Goal: Register for event/course: Sign up to attend an event or enroll in a course

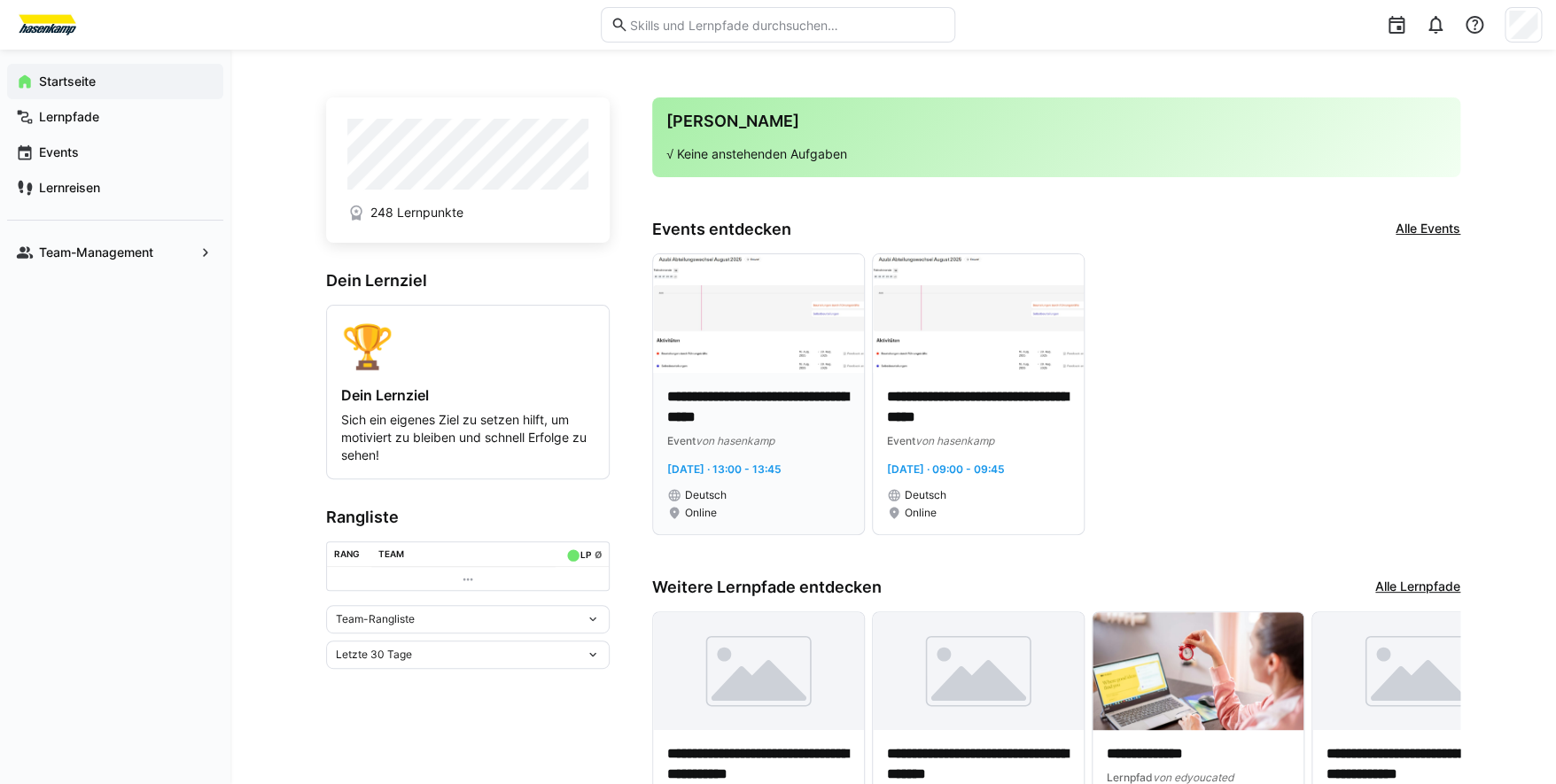
click at [736, 341] on img at bounding box center [758, 314] width 211 height 118
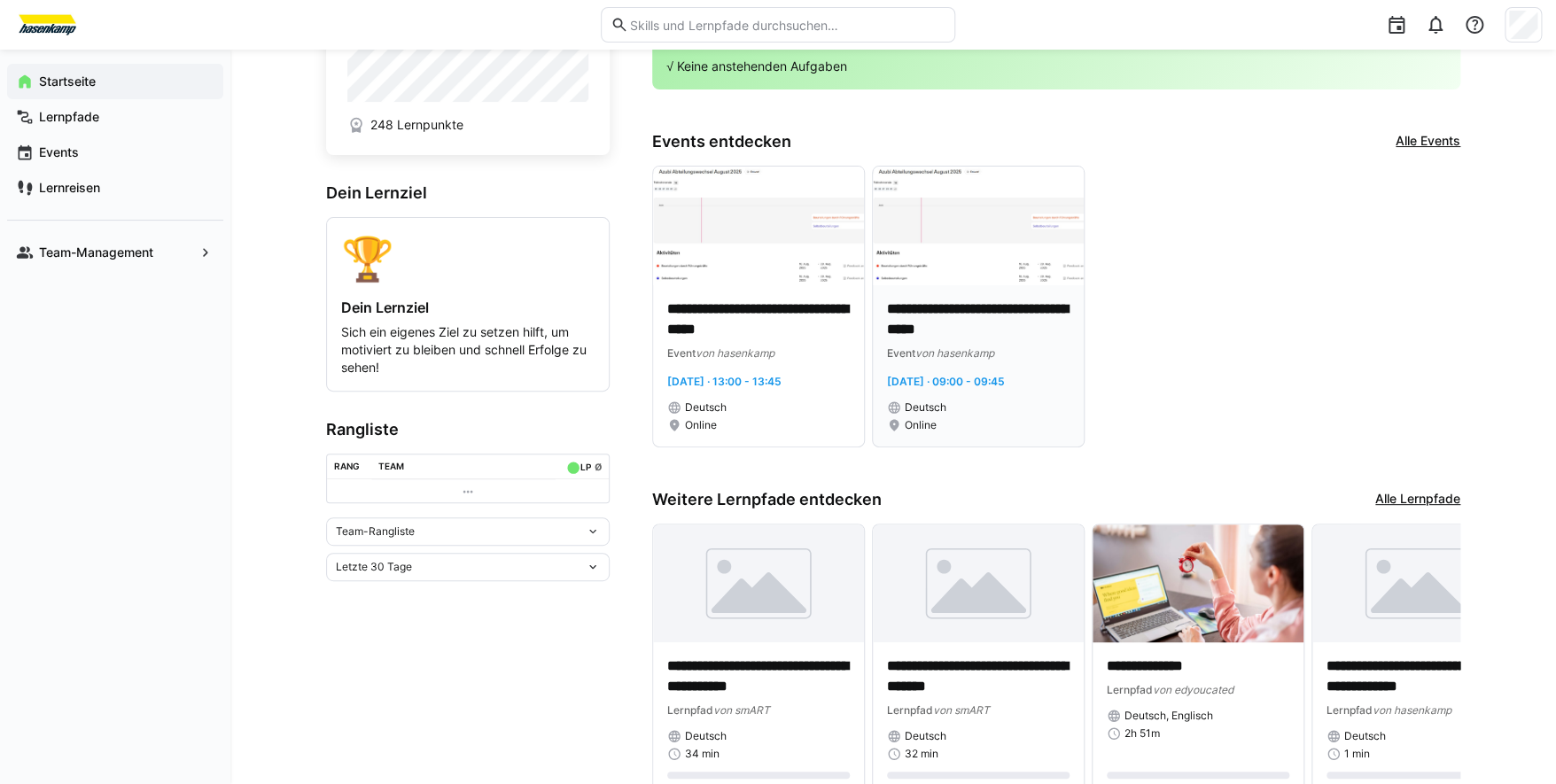
click at [962, 330] on p "**********" at bounding box center [978, 319] width 182 height 40
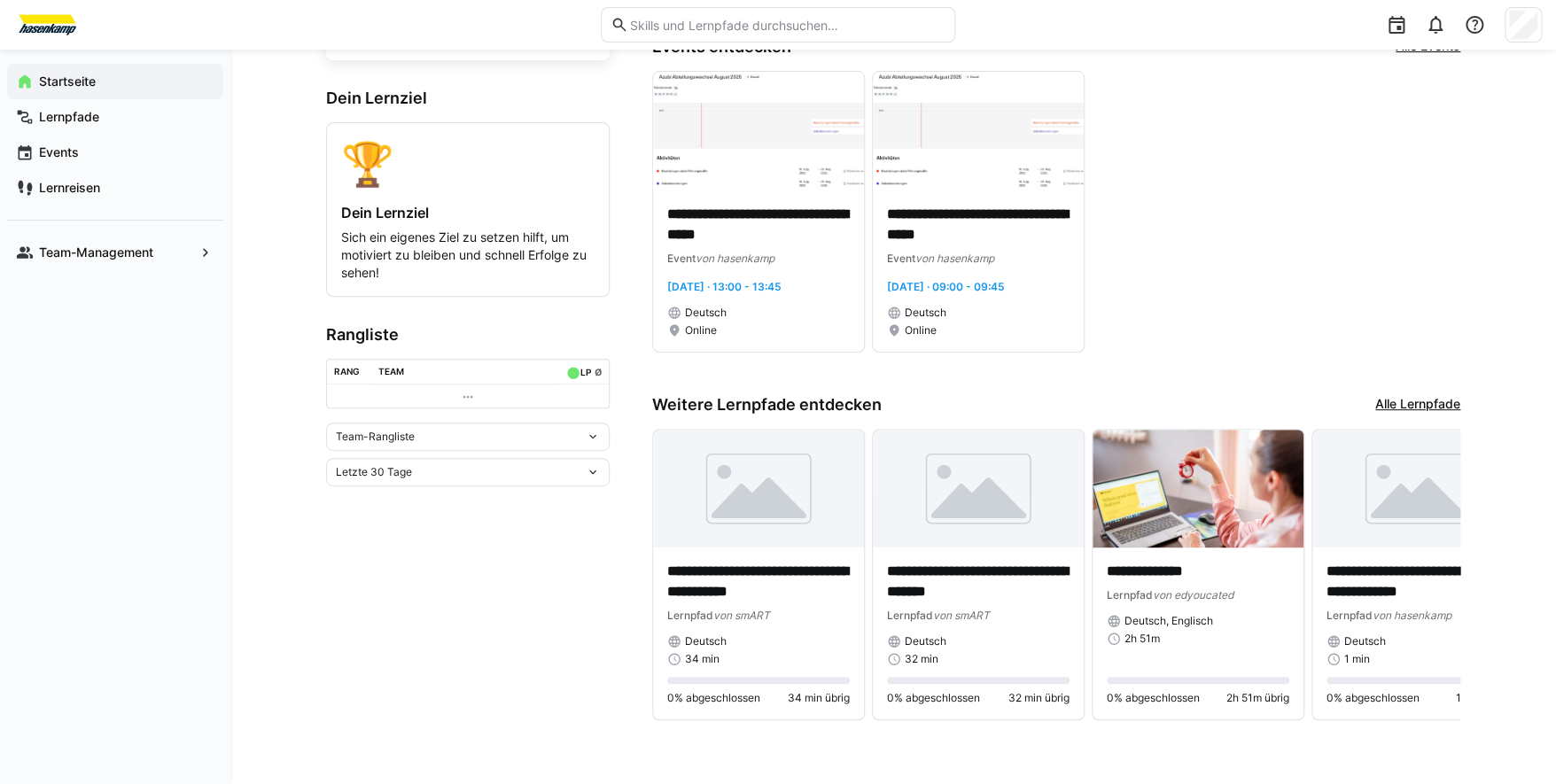
click at [1403, 401] on link "Alle Lernpfade" at bounding box center [1417, 405] width 85 height 20
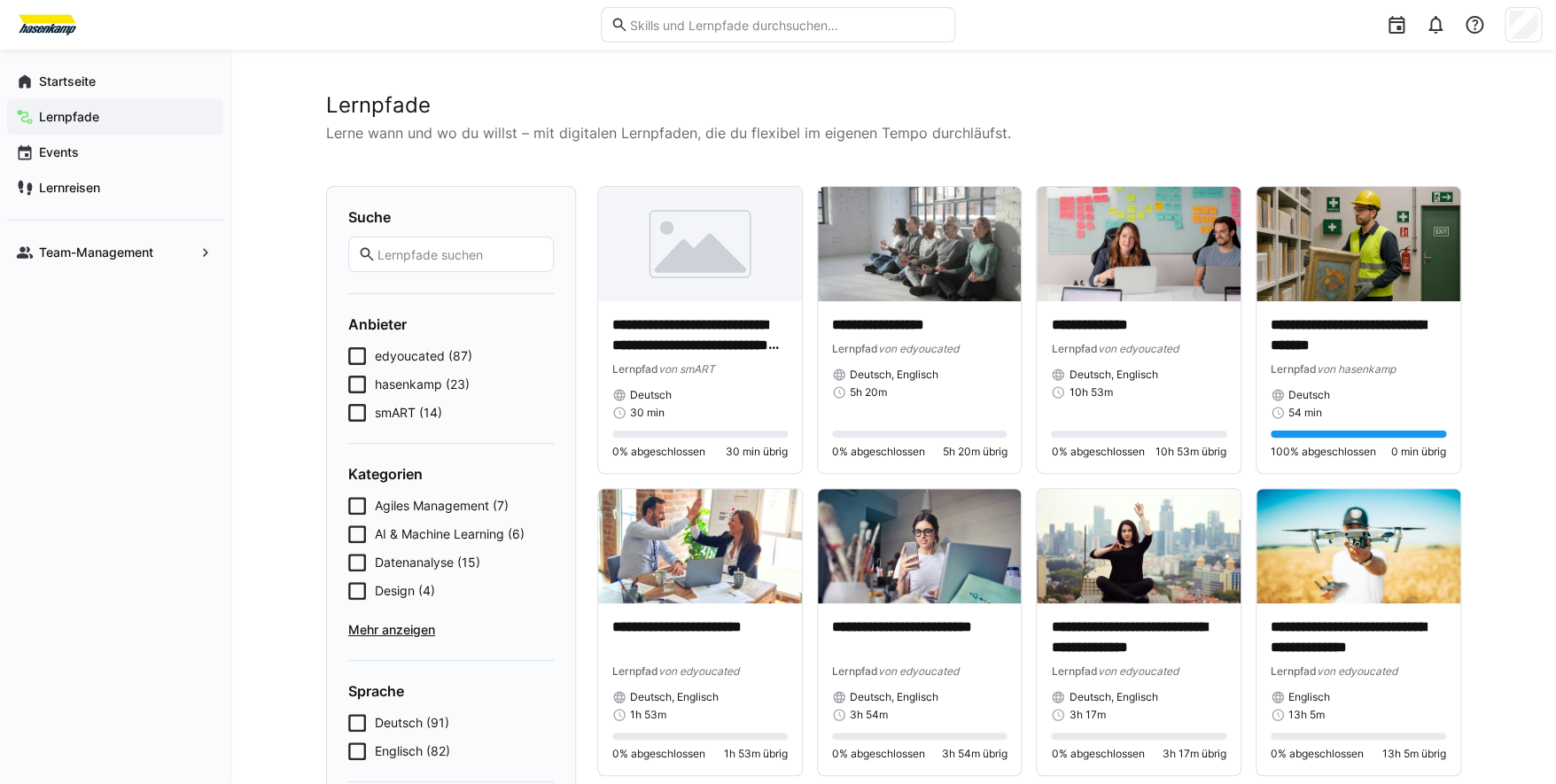
click at [413, 355] on span "edyoucated (87)" at bounding box center [424, 356] width 98 height 18
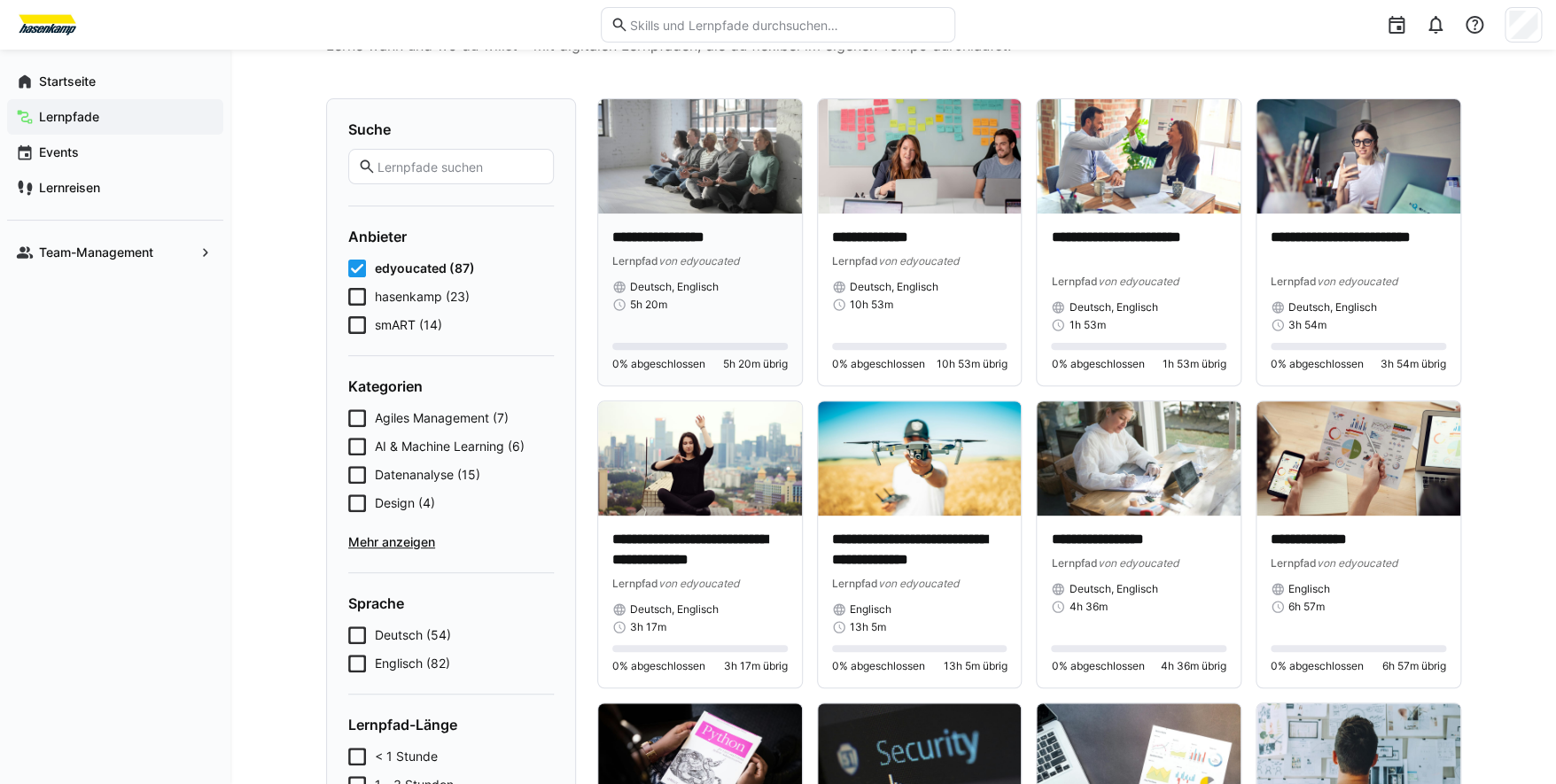
scroll to position [177, 0]
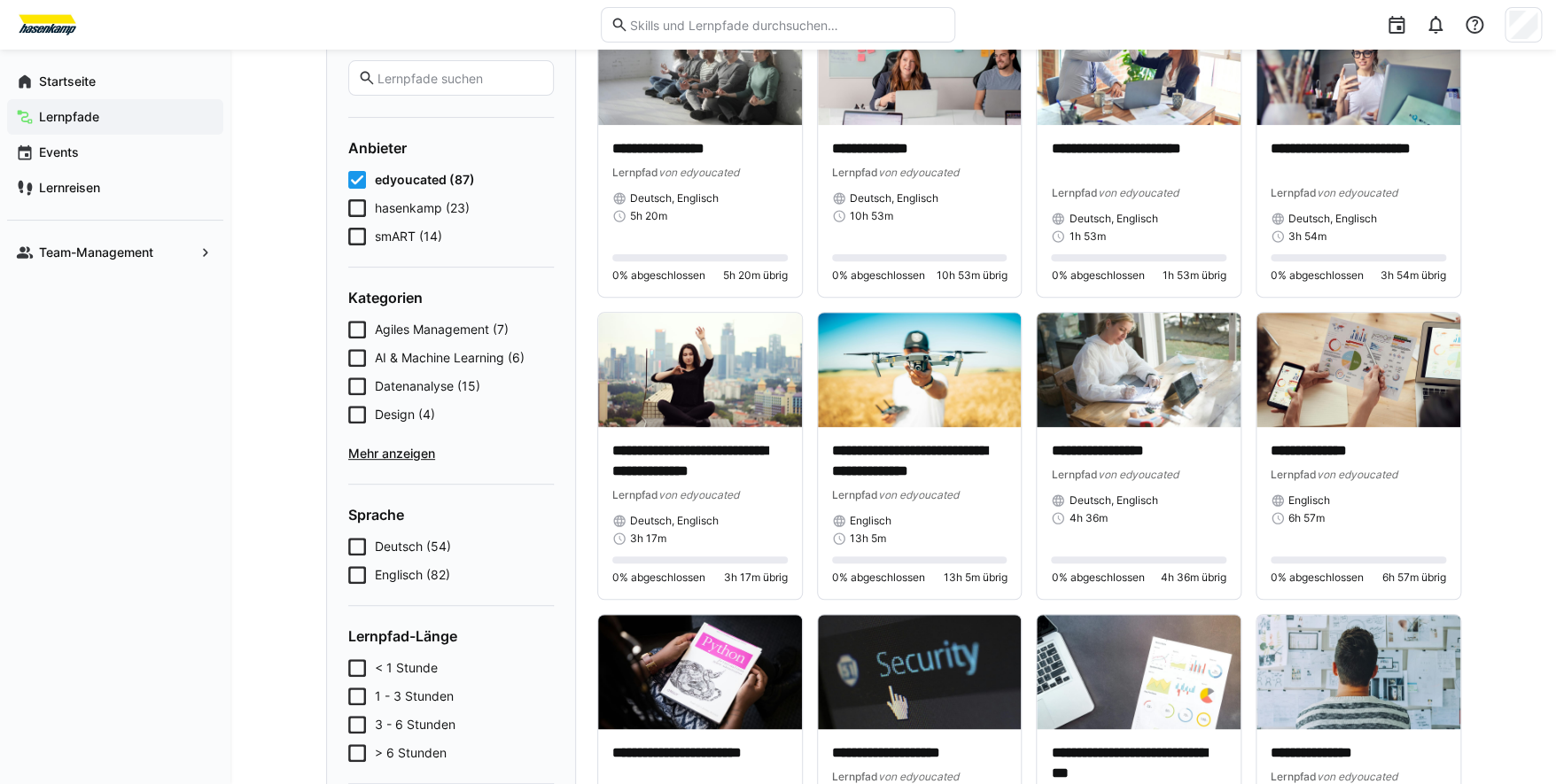
click at [375, 177] on span "edyoucated (87)" at bounding box center [424, 179] width 100 height 18
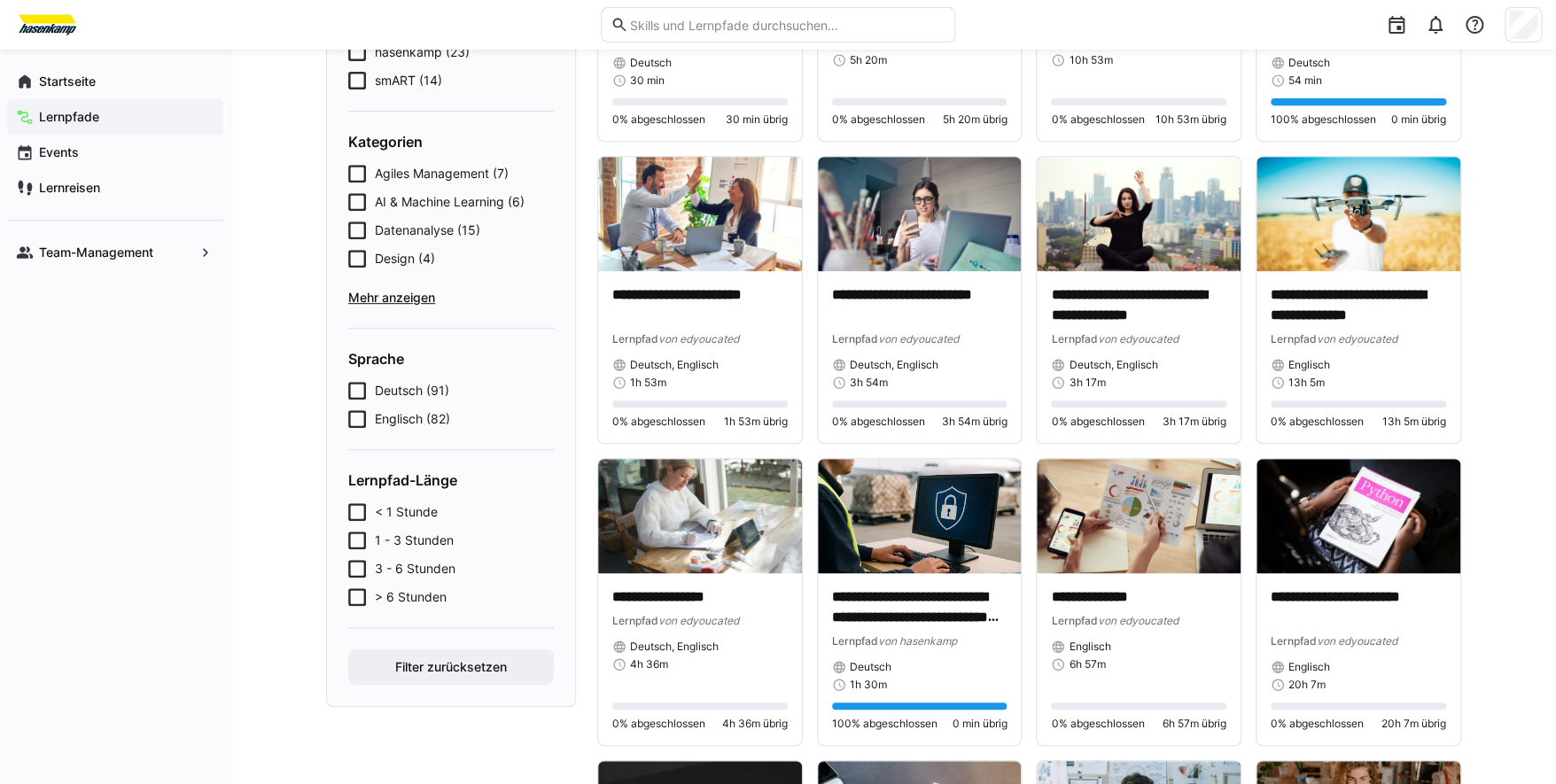
scroll to position [353, 0]
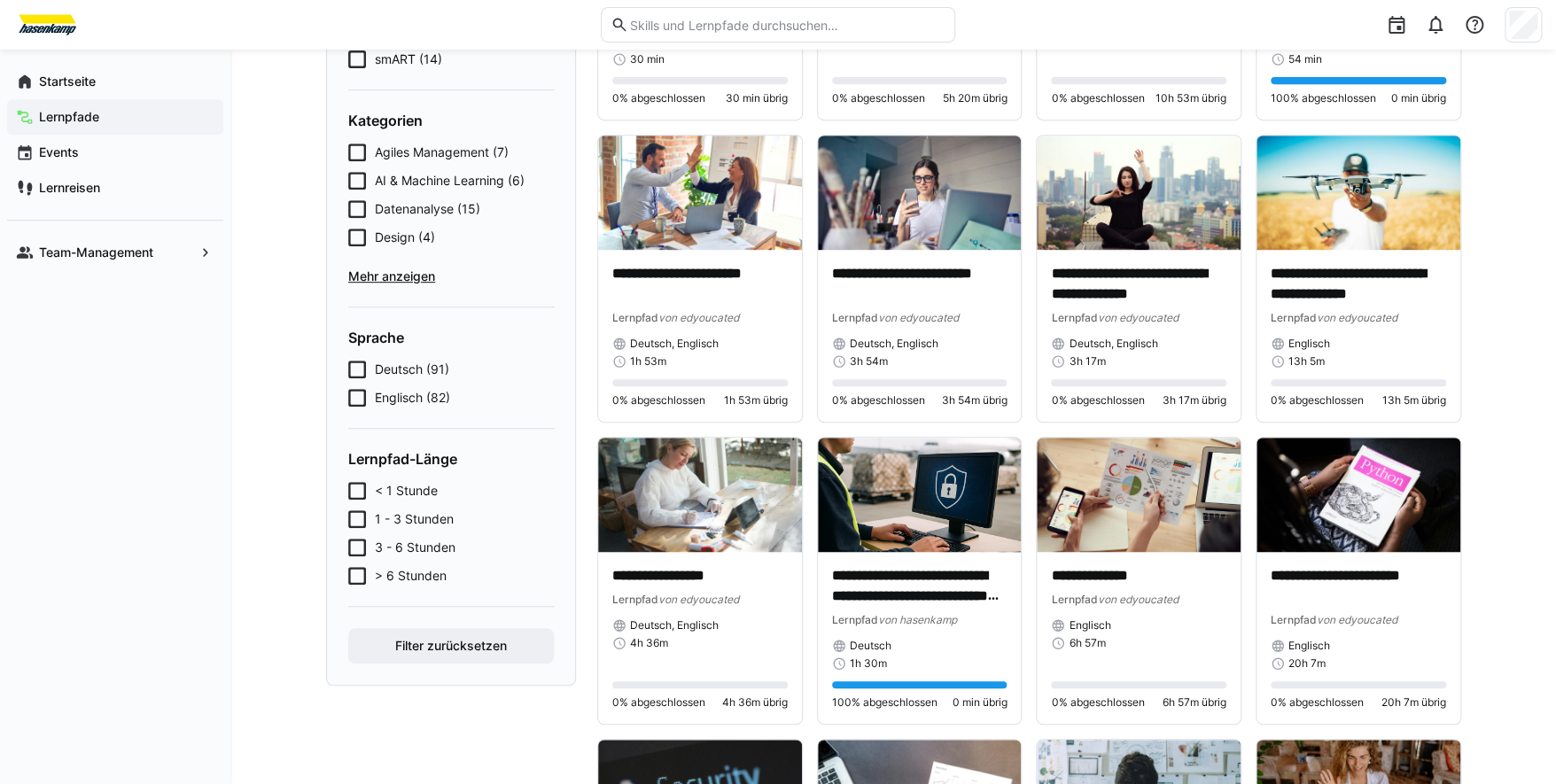
click at [395, 277] on span "Mehr anzeigen" at bounding box center [451, 276] width 206 height 18
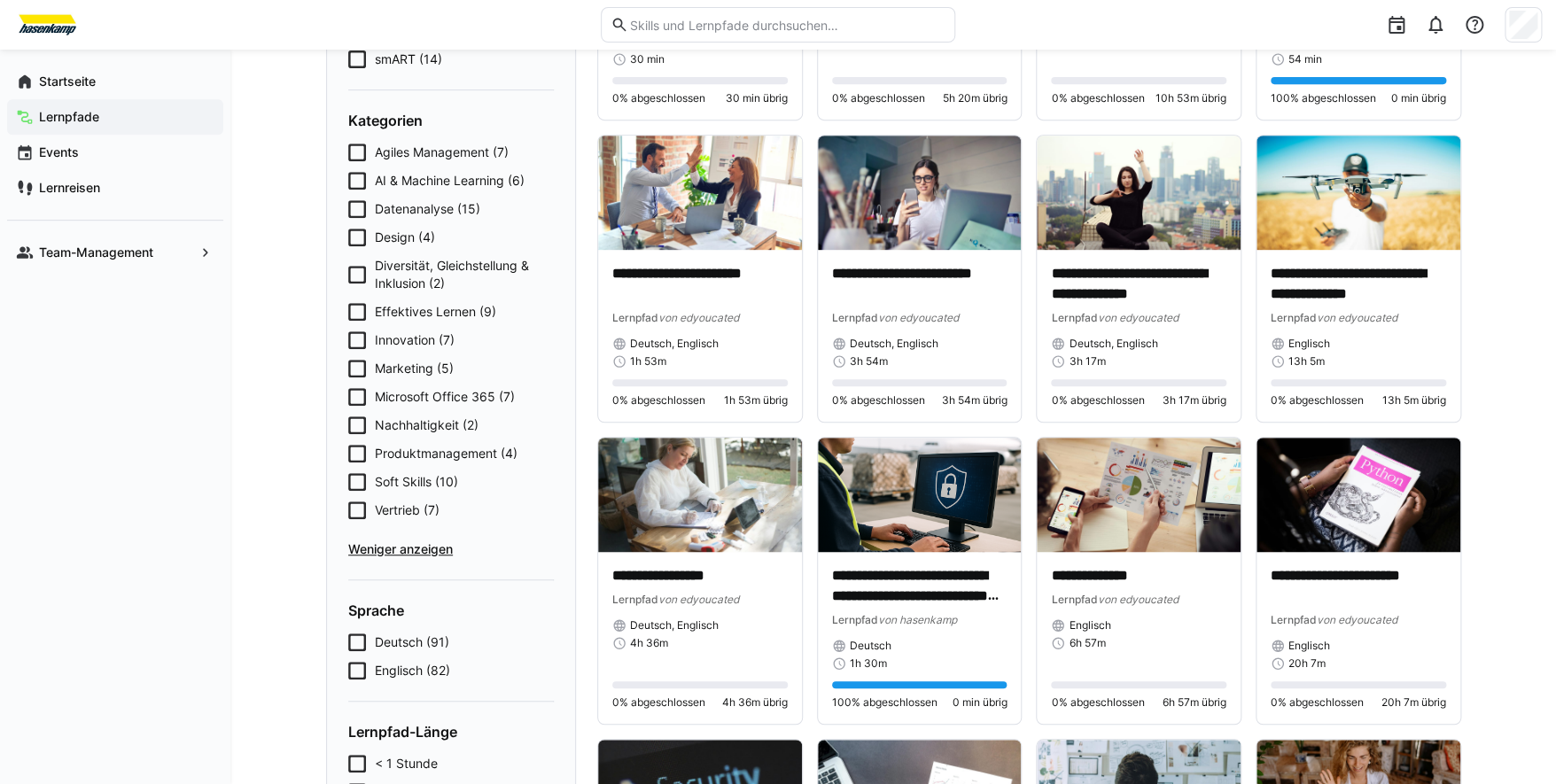
click at [472, 395] on span "Microsoft Office 365 (7)" at bounding box center [444, 396] width 140 height 18
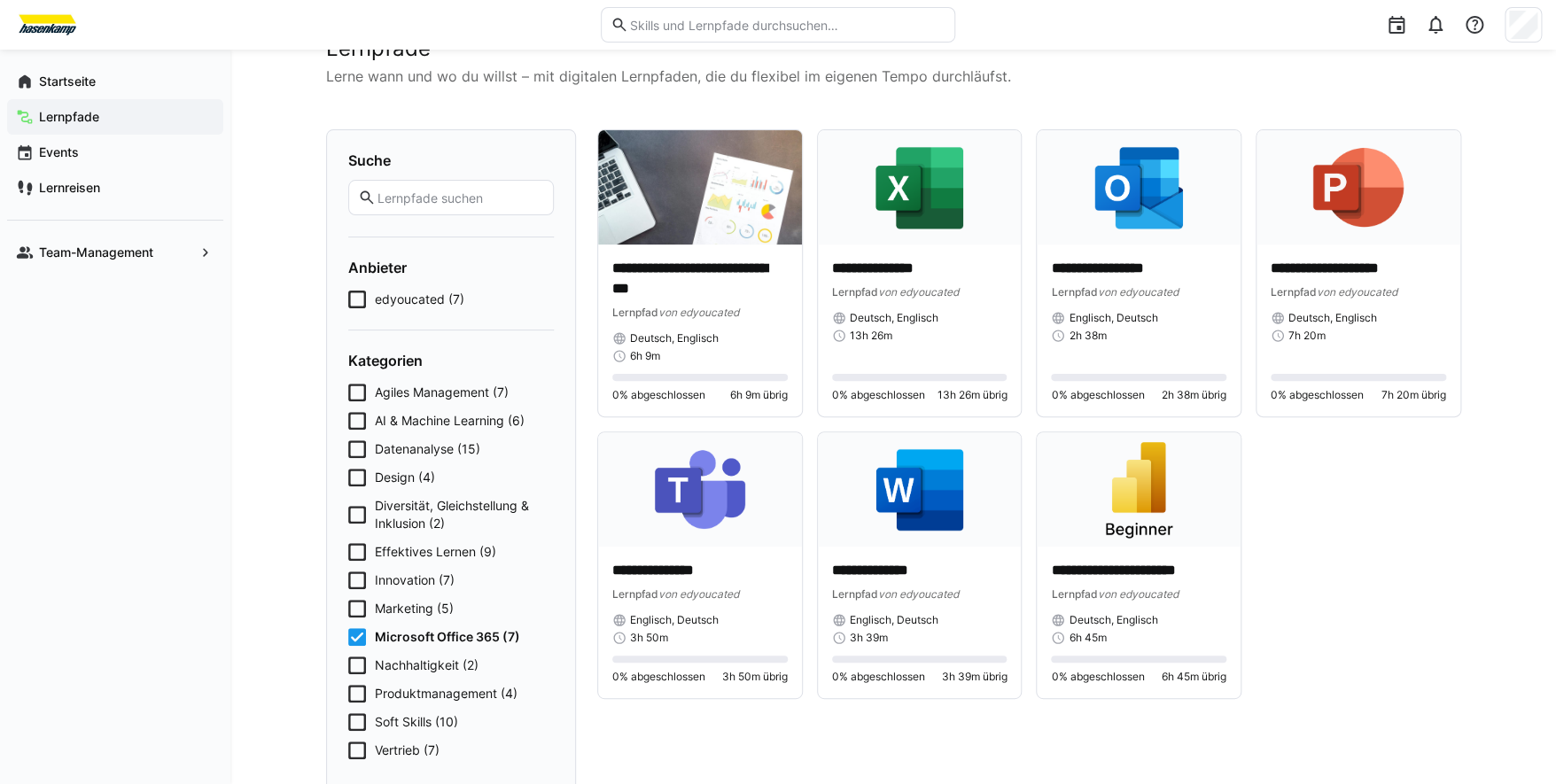
scroll to position [87, 0]
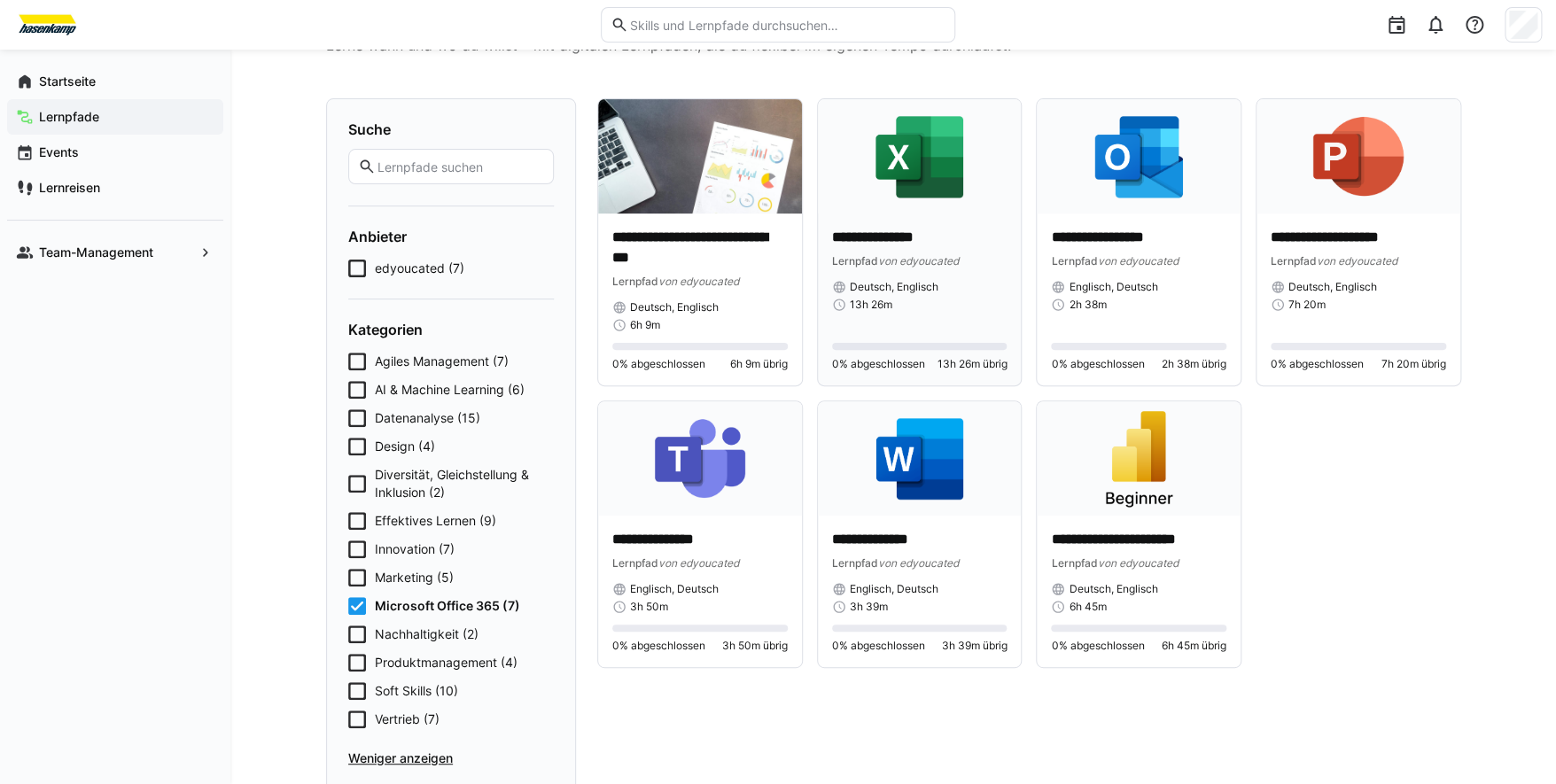
click at [885, 237] on p "**********" at bounding box center [919, 238] width 176 height 21
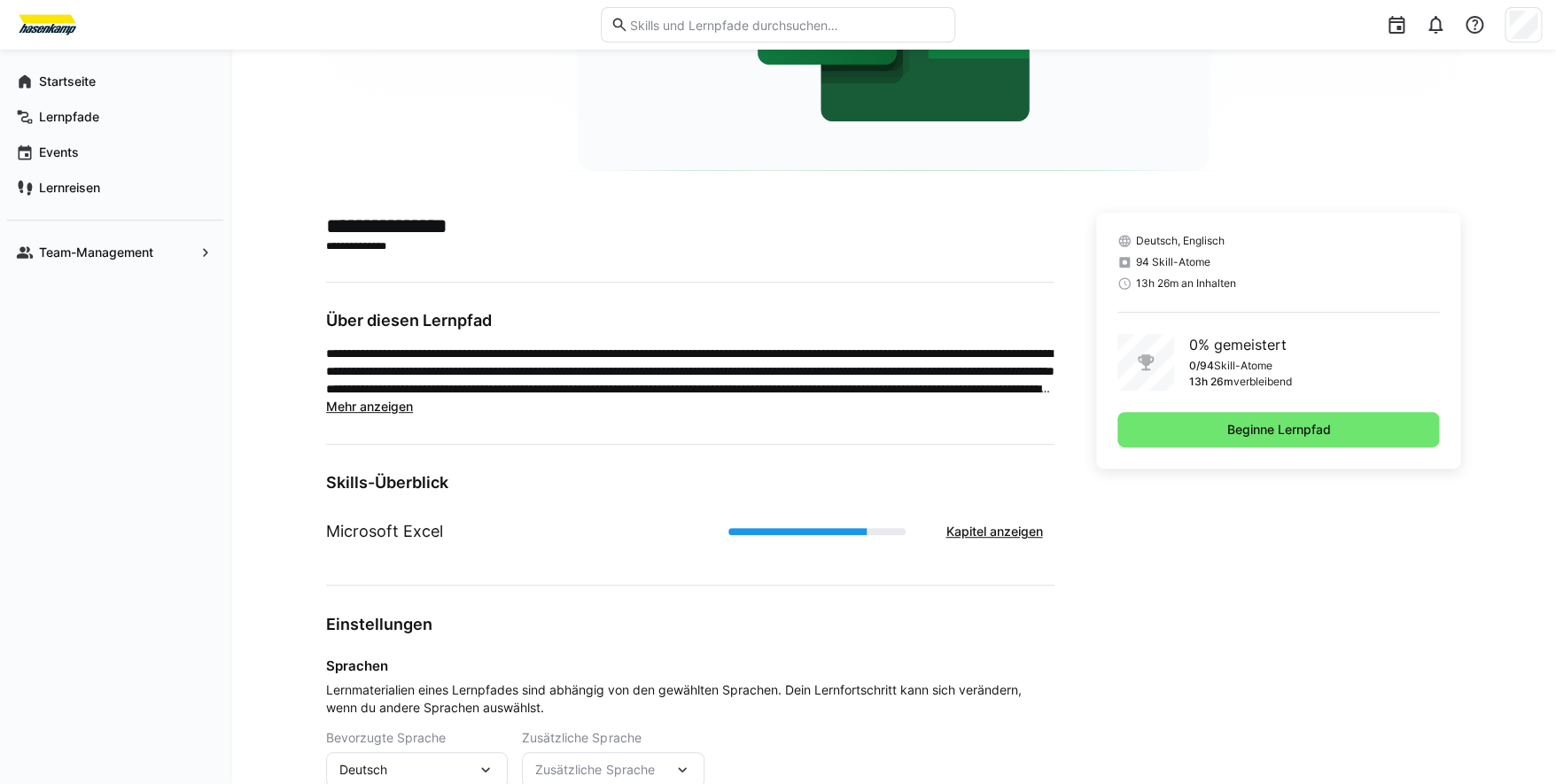
scroll to position [365, 0]
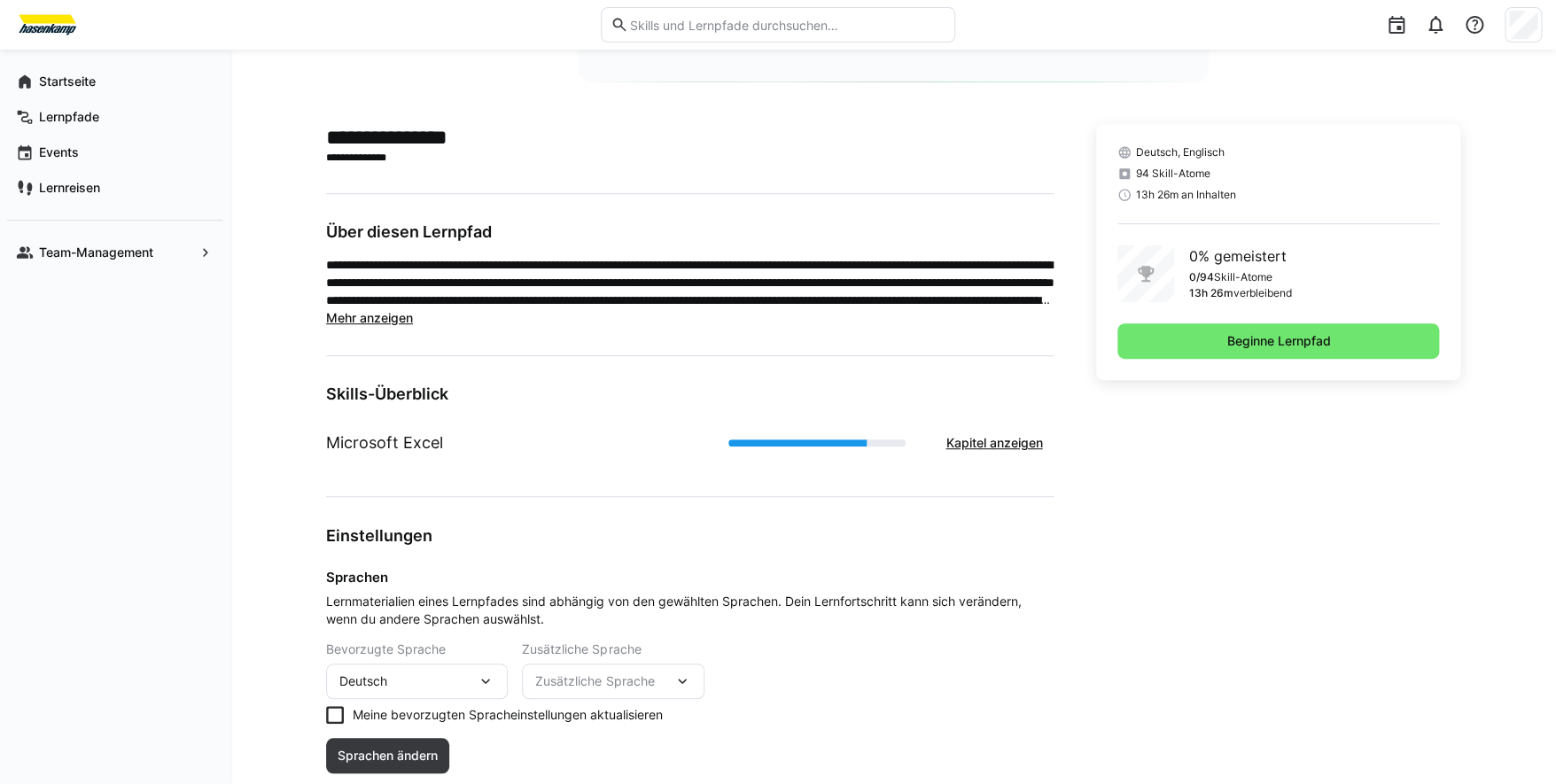
click at [395, 314] on span "Mehr anzeigen" at bounding box center [369, 317] width 86 height 15
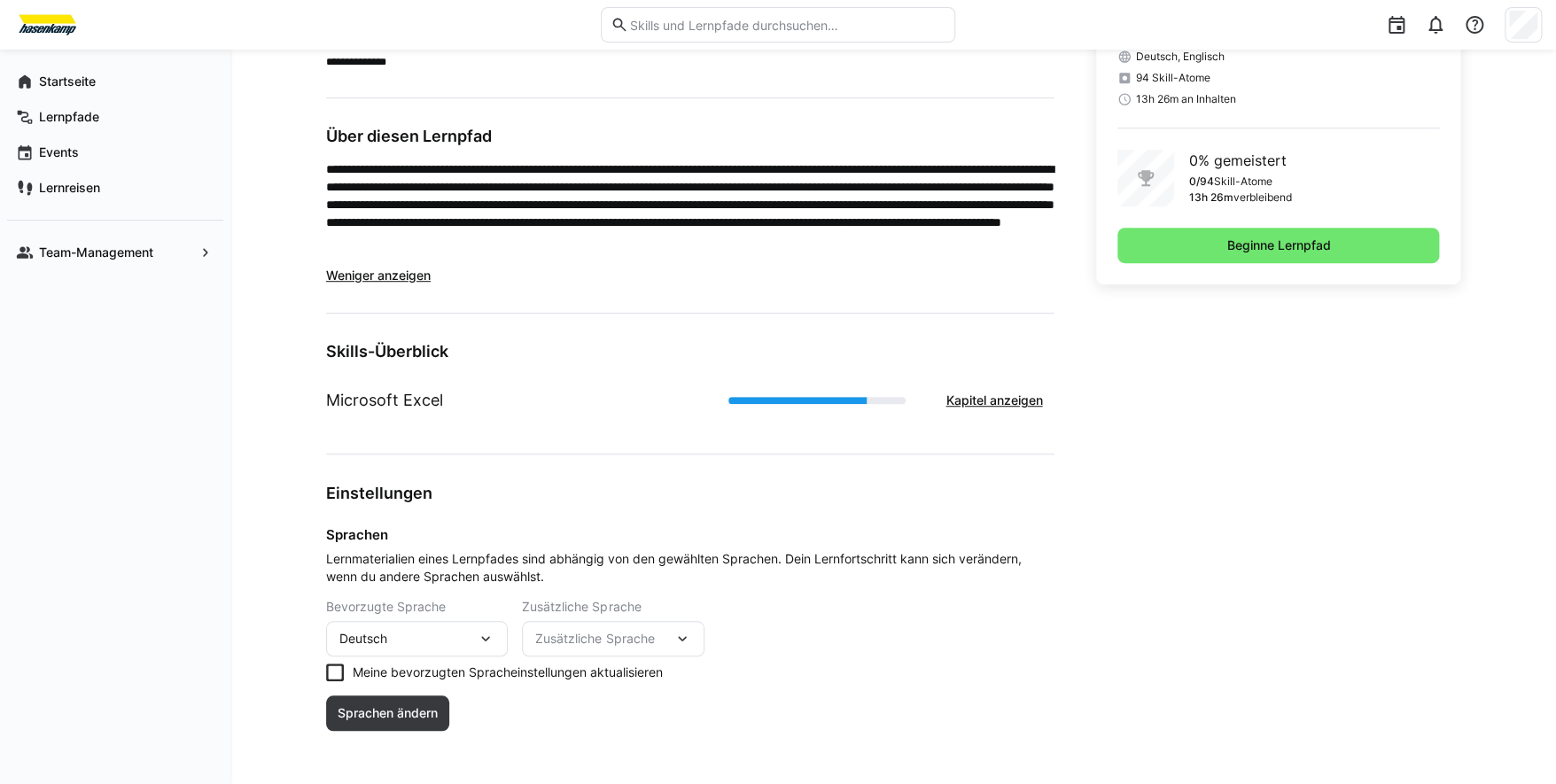
scroll to position [470, 0]
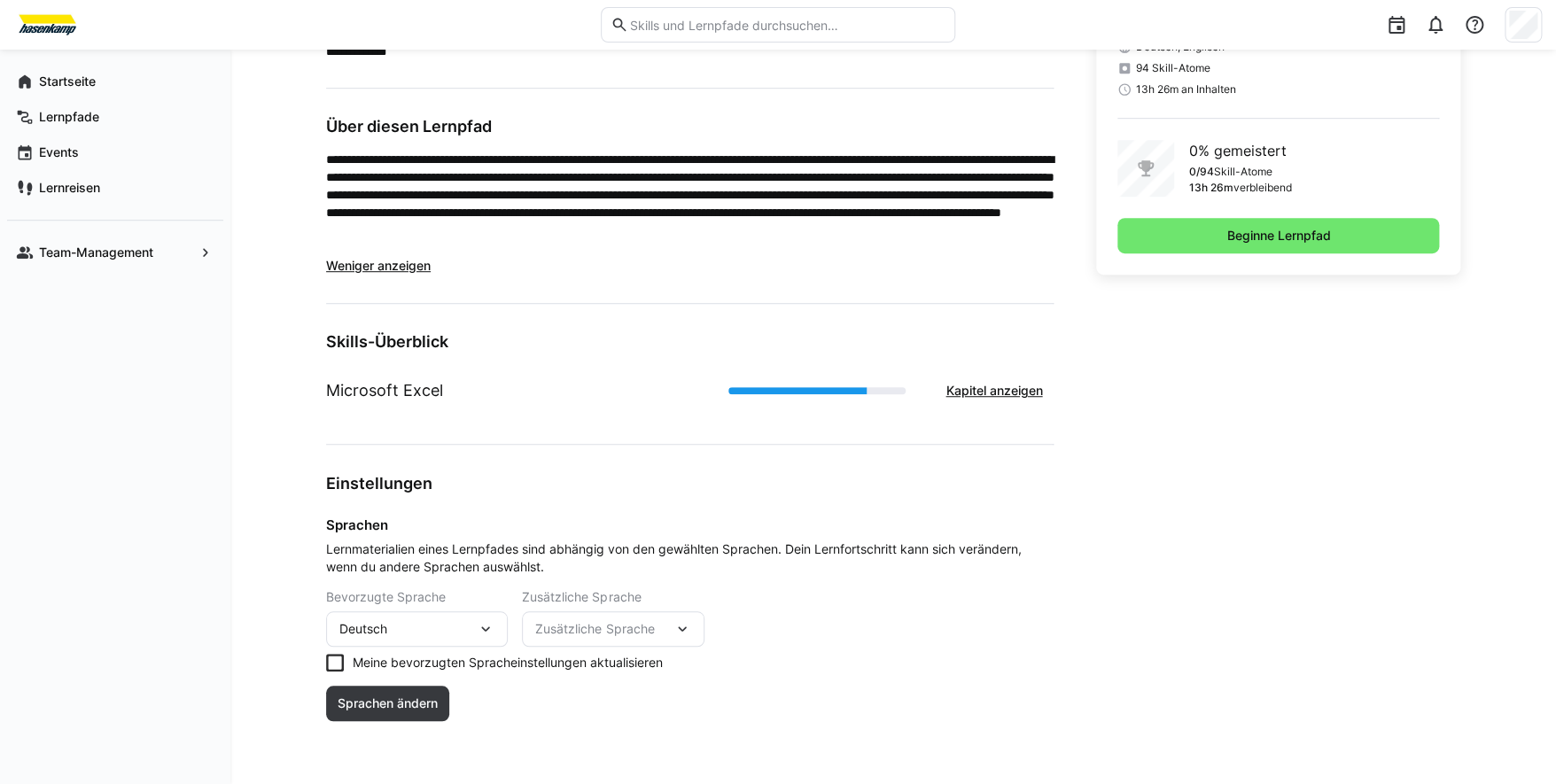
click at [331, 662] on icon at bounding box center [334, 662] width 18 height 18
click at [329, 662] on icon at bounding box center [334, 662] width 18 height 18
click at [979, 390] on span "Kapitel anzeigen" at bounding box center [994, 391] width 102 height 18
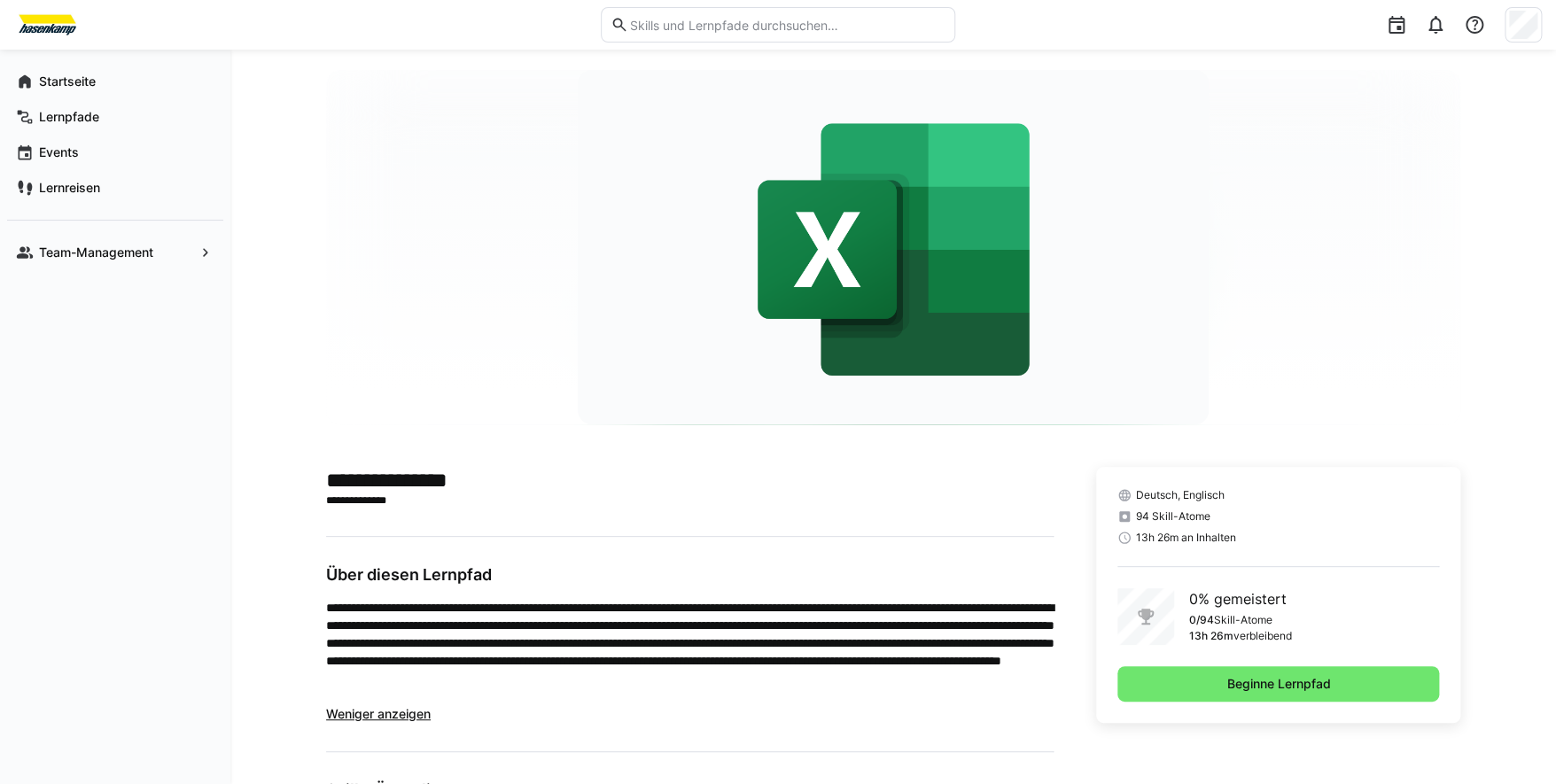
scroll to position [0, 0]
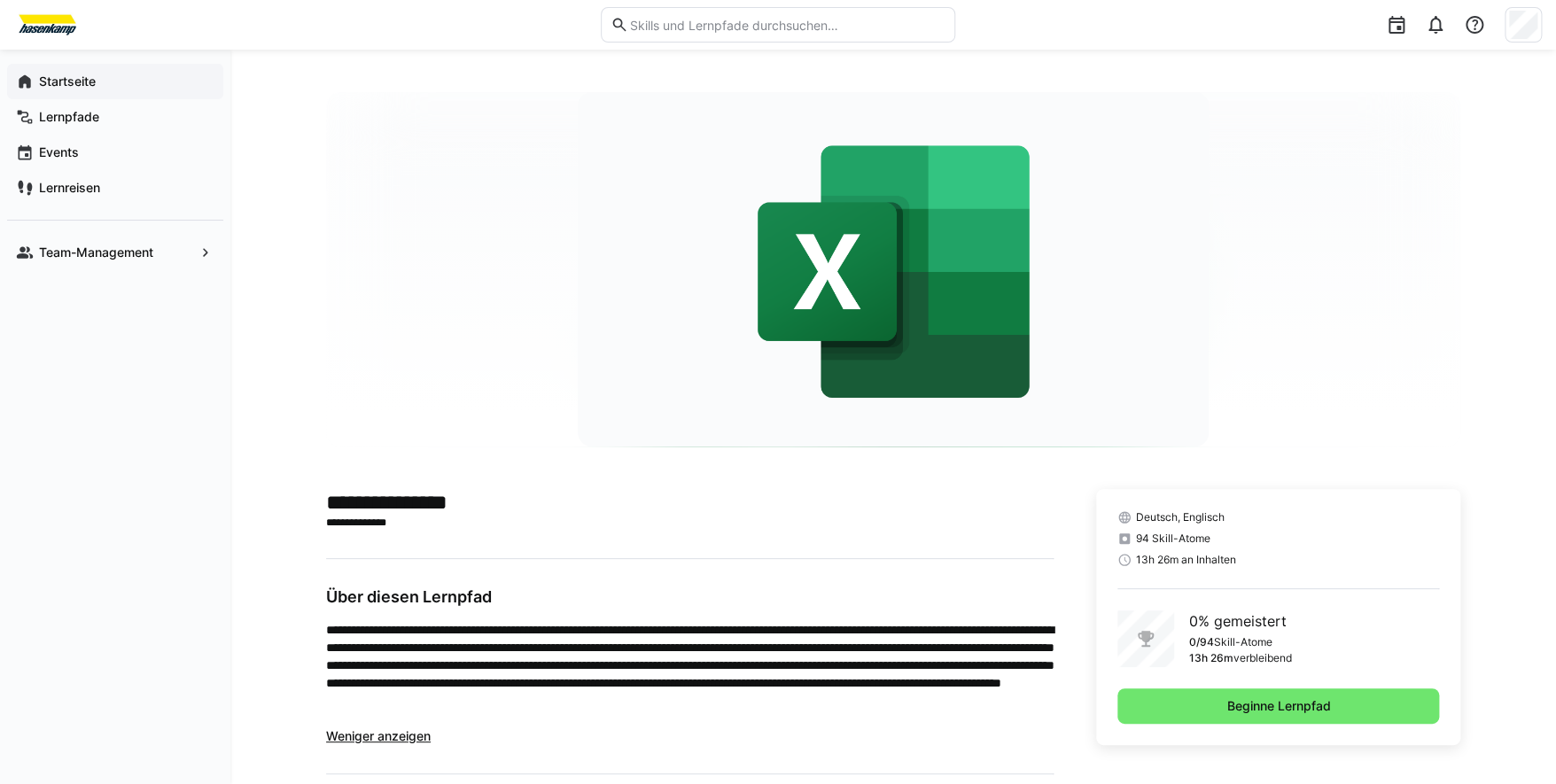
click at [0, 0] on app-navigation-label "Startseite" at bounding box center [0, 0] width 0 height 0
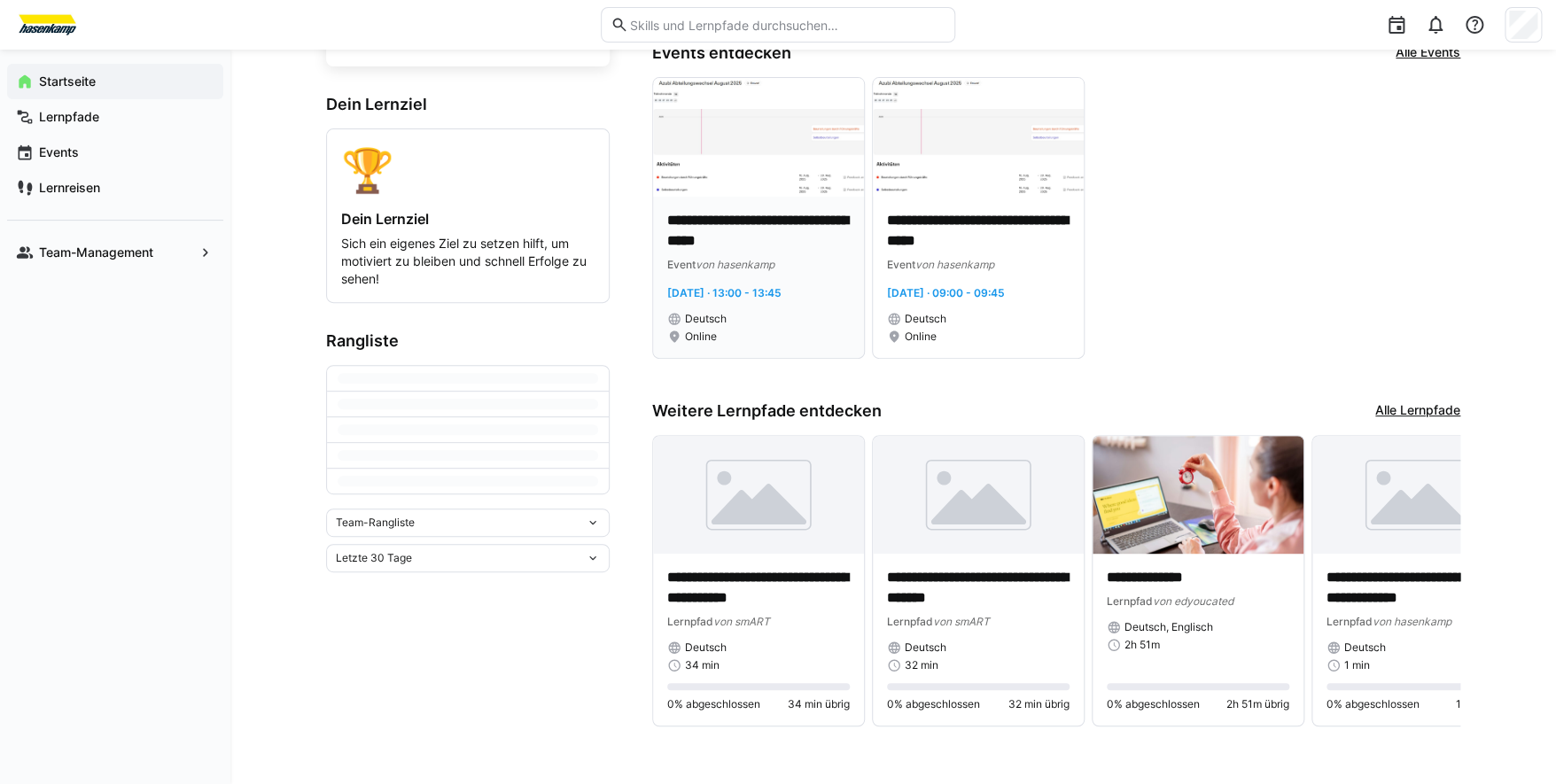
scroll to position [182, 0]
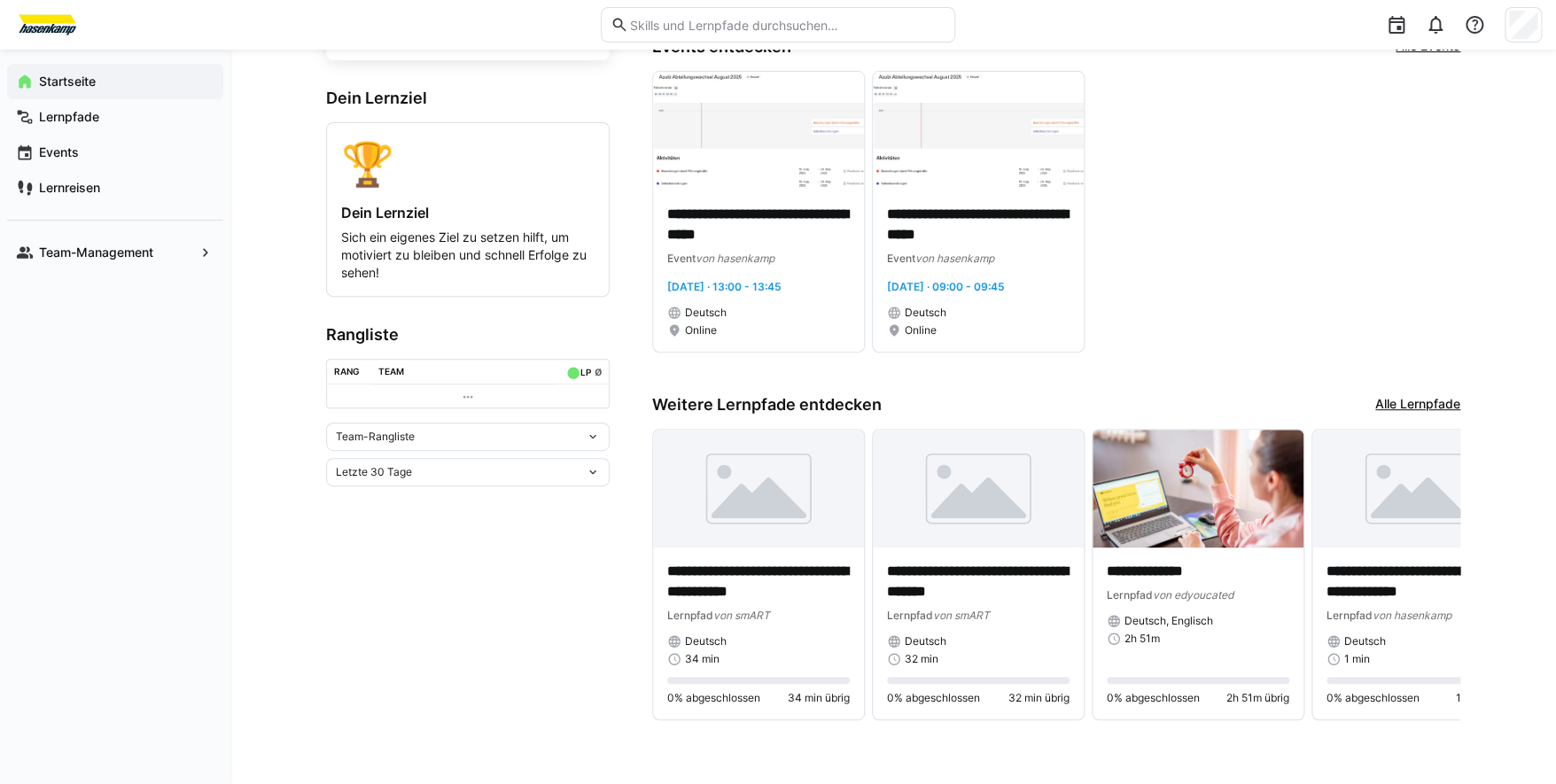
click at [1415, 404] on link "Alle Lernpfade" at bounding box center [1417, 405] width 85 height 20
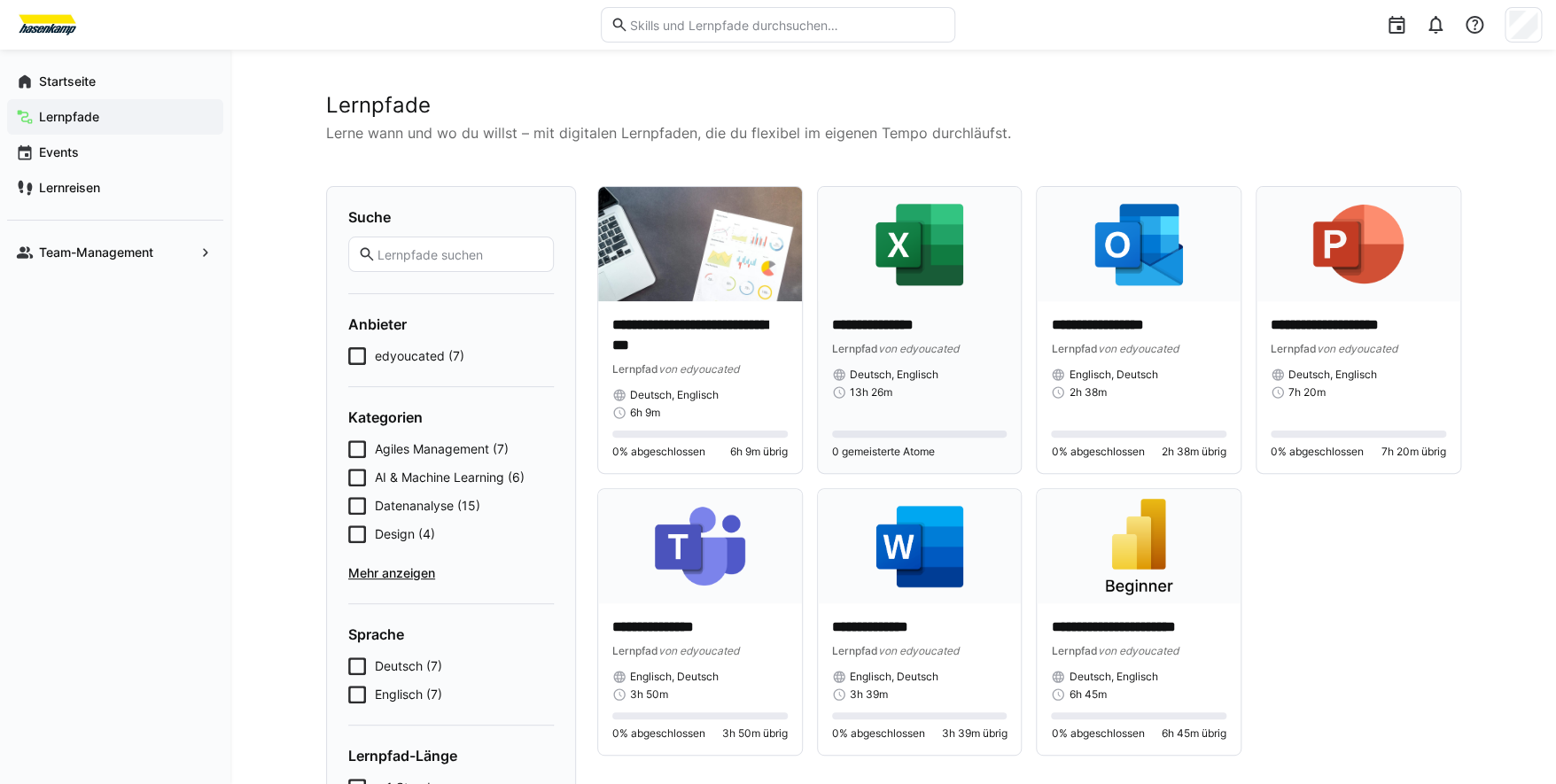
scroll to position [87, 0]
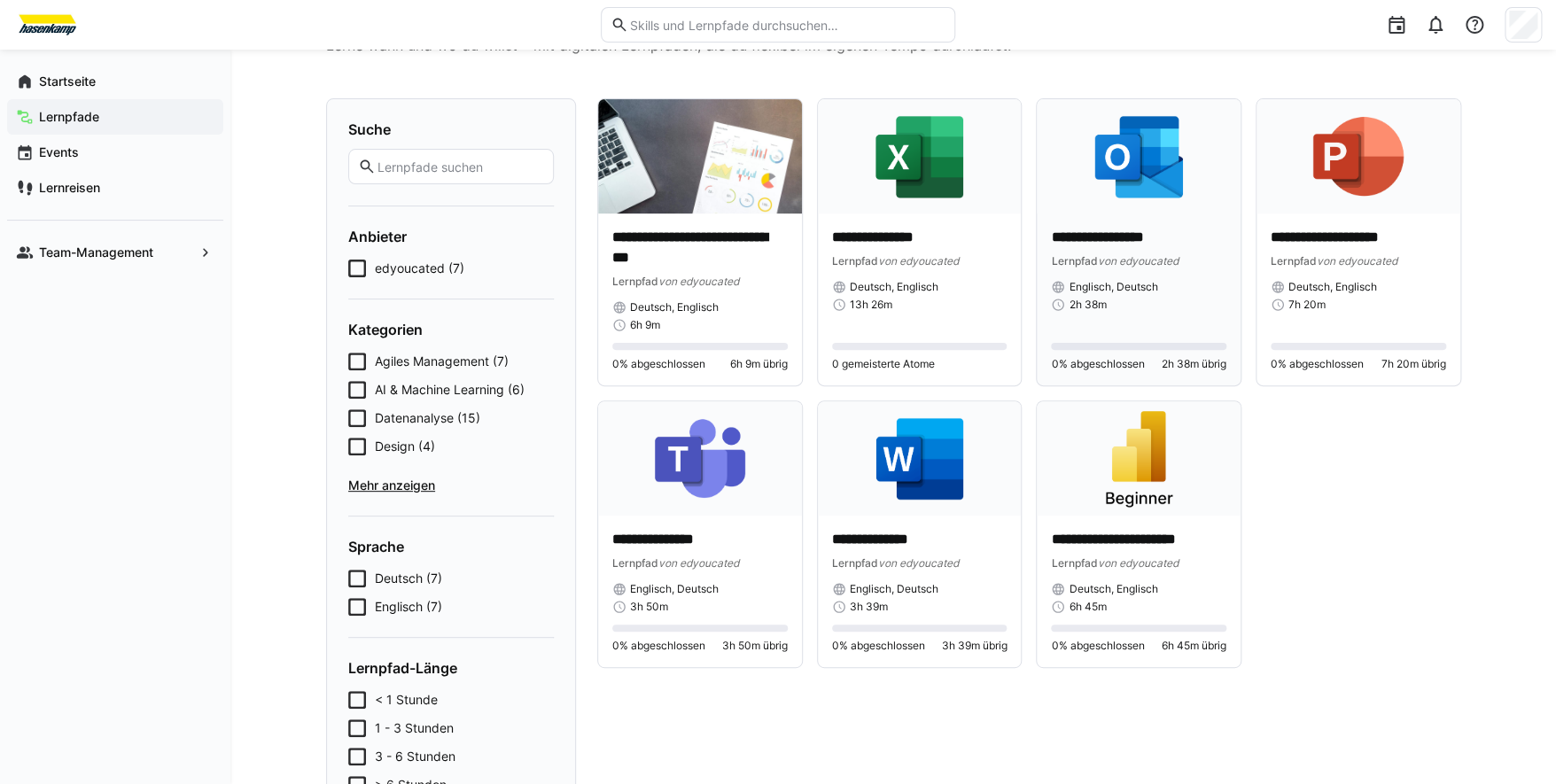
click at [1155, 209] on img at bounding box center [1138, 157] width 204 height 115
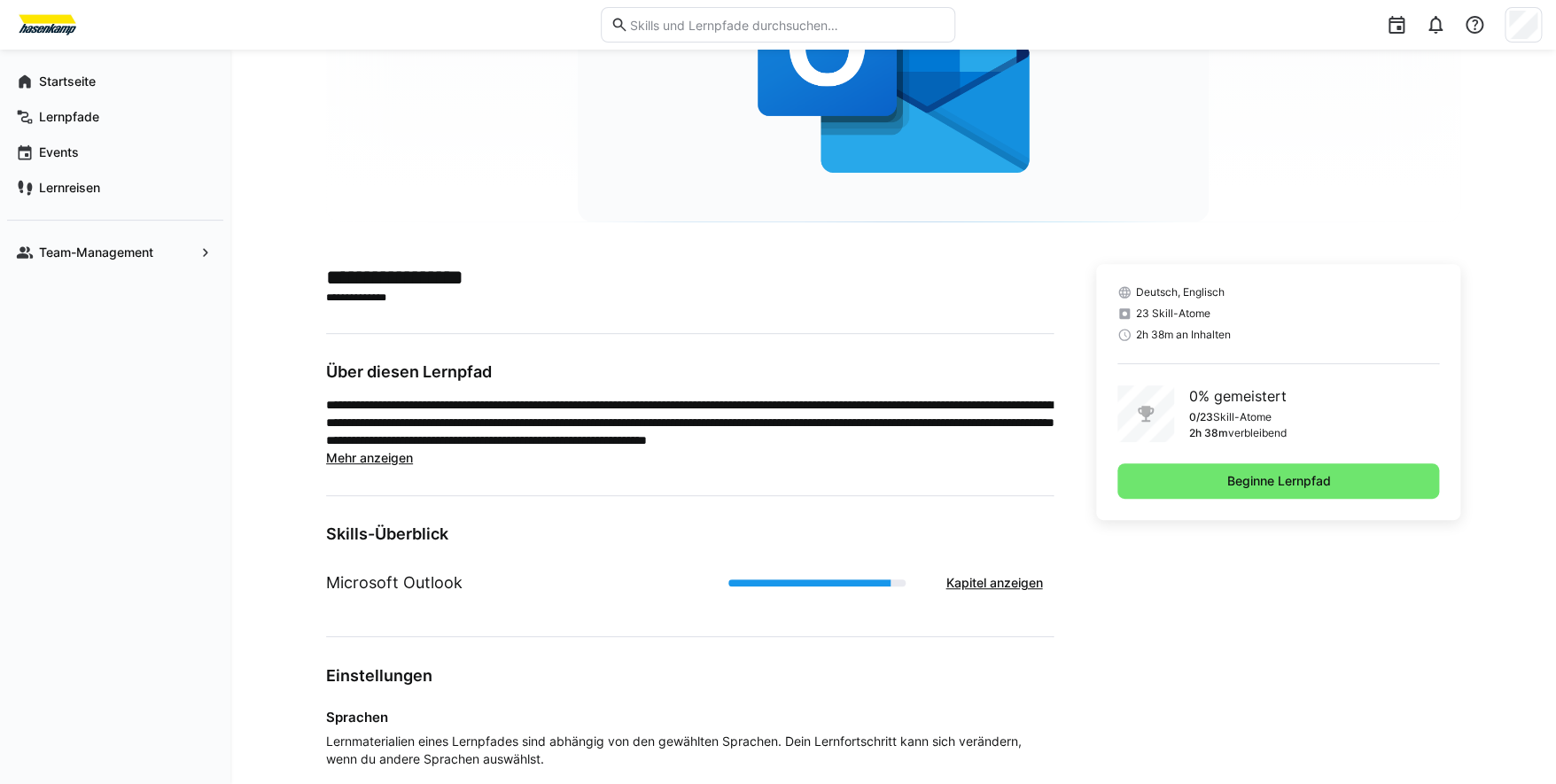
scroll to position [266, 0]
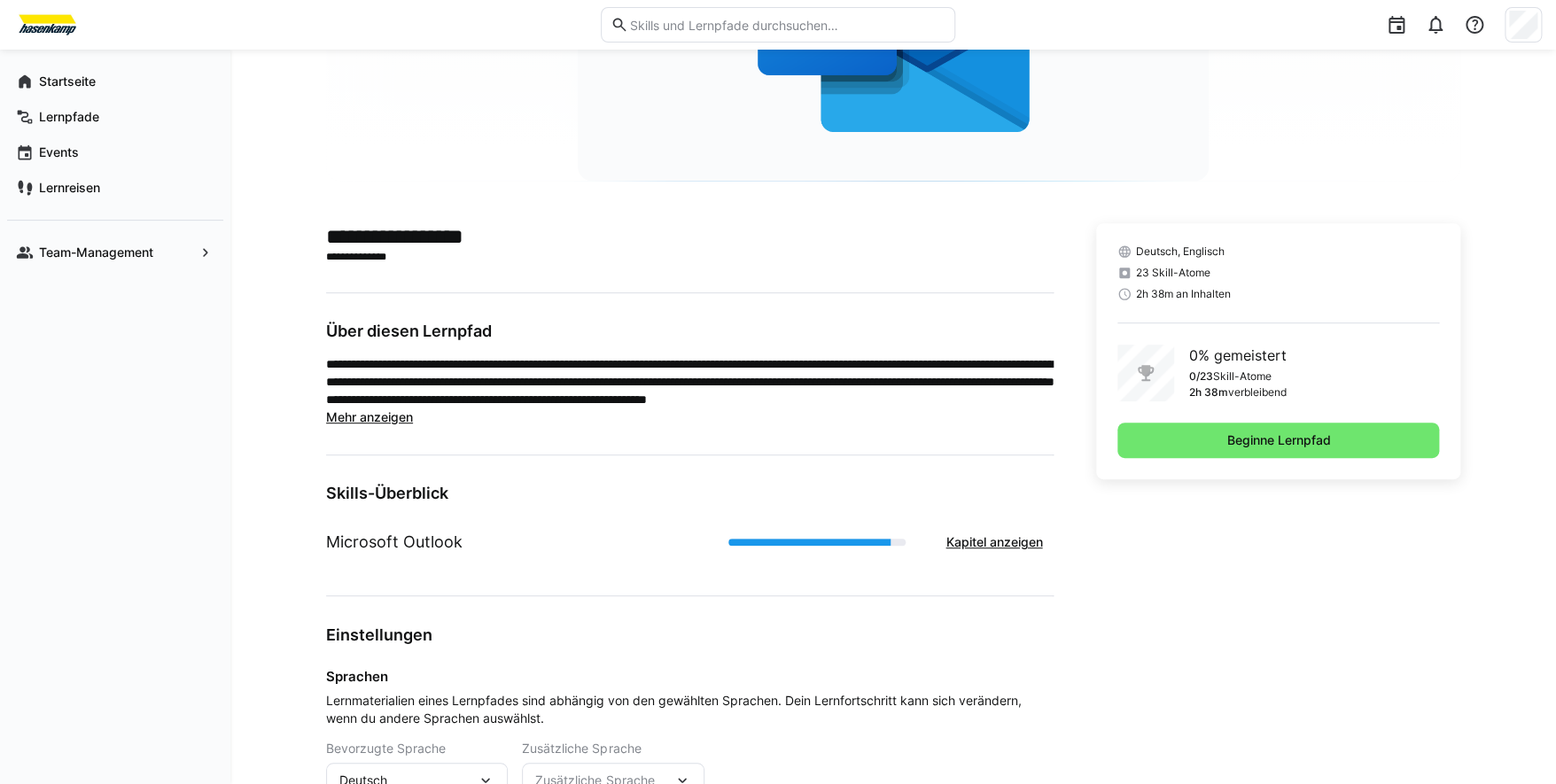
click at [397, 416] on span "Mehr anzeigen" at bounding box center [369, 417] width 86 height 15
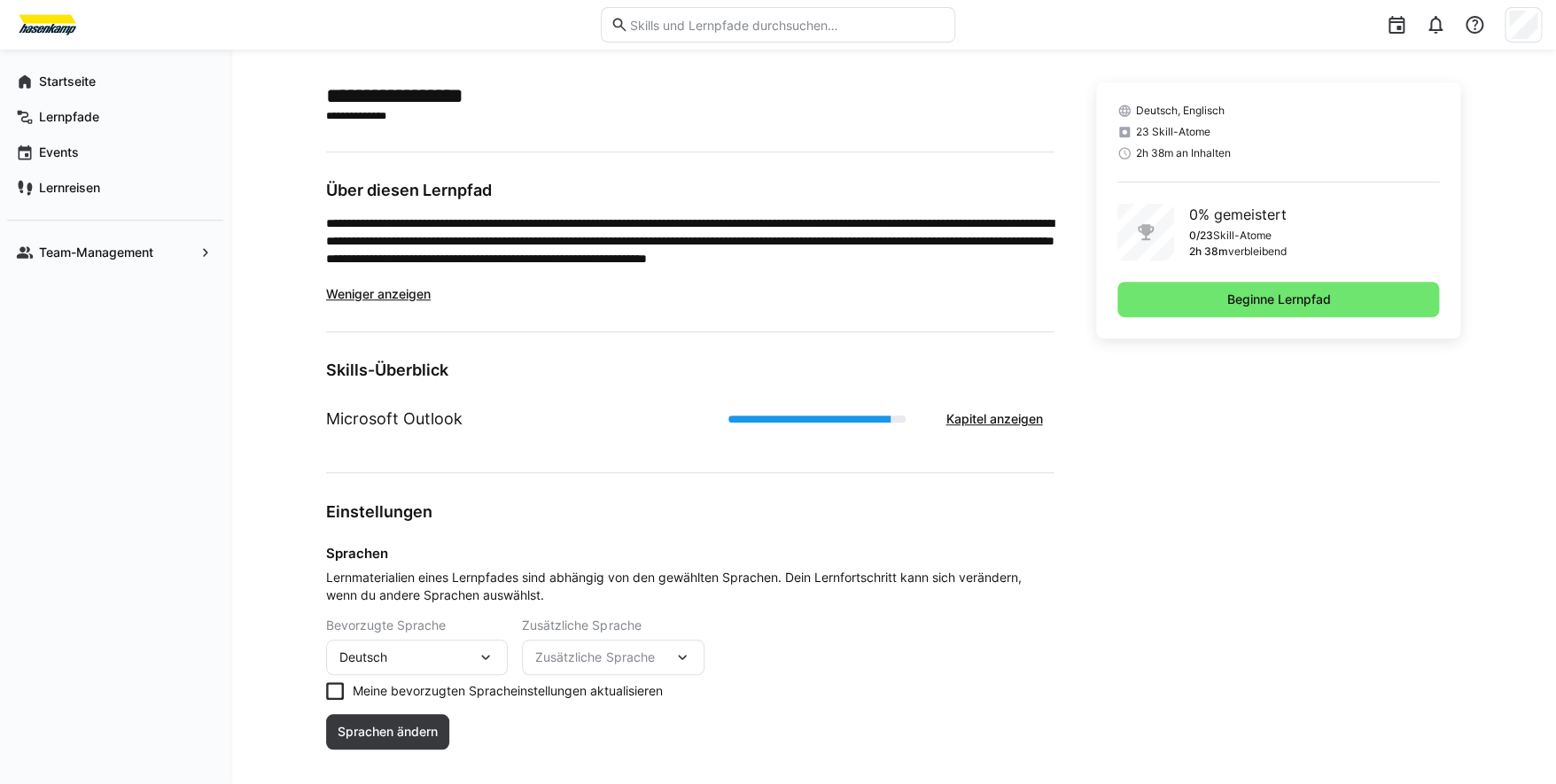
scroll to position [435, 0]
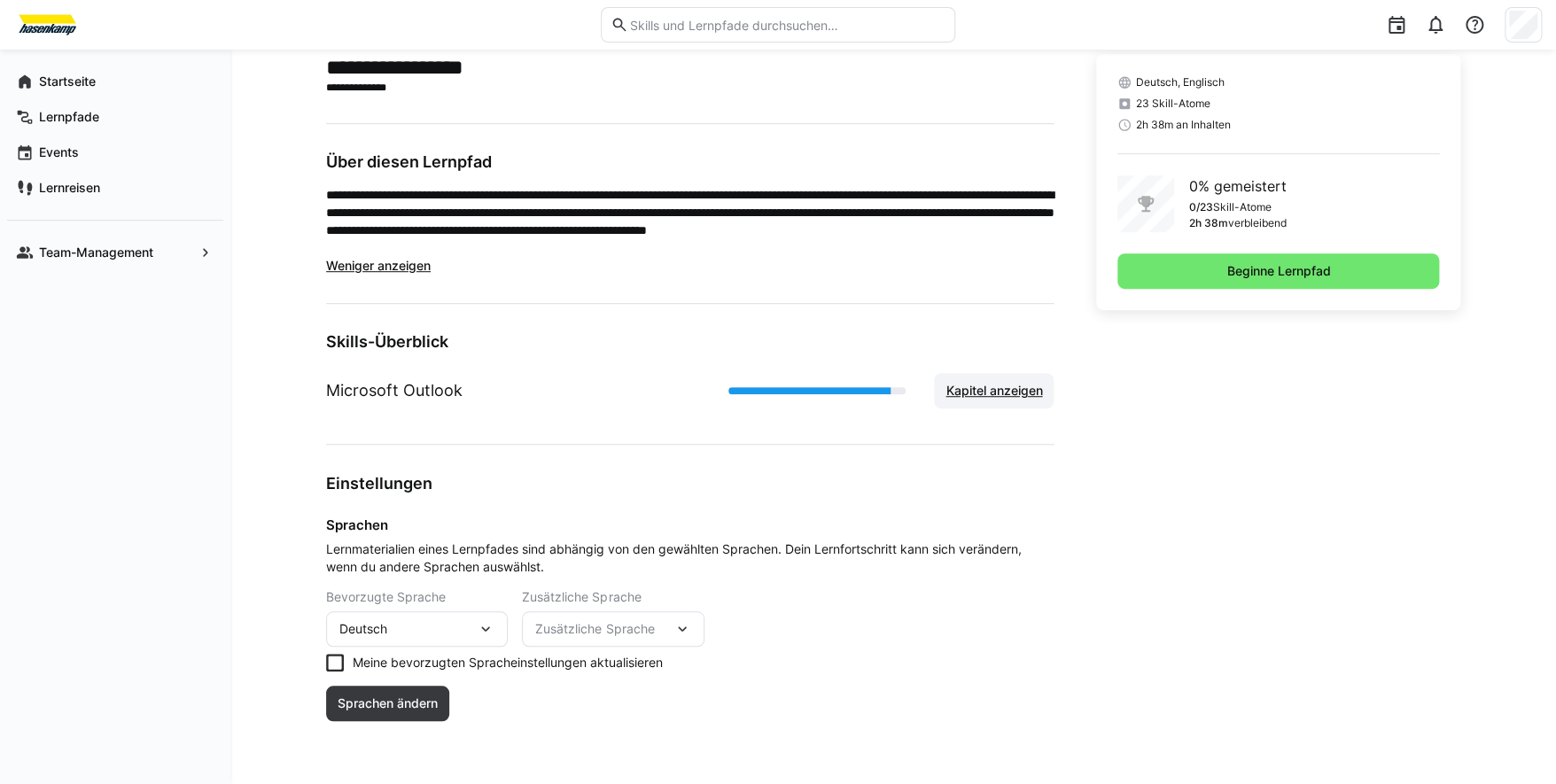
click at [986, 388] on span "Kapitel anzeigen" at bounding box center [994, 391] width 102 height 18
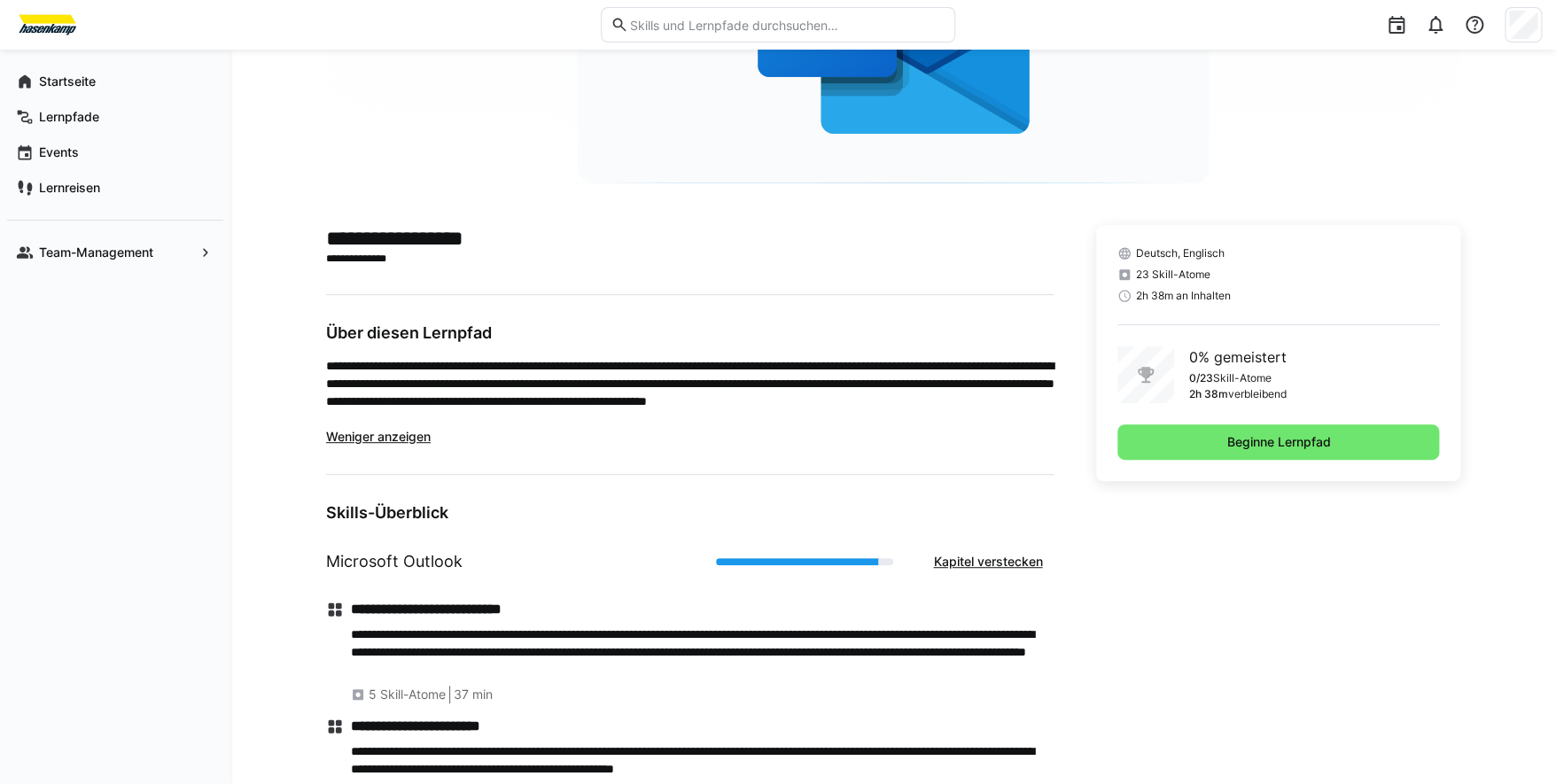
scroll to position [266, 0]
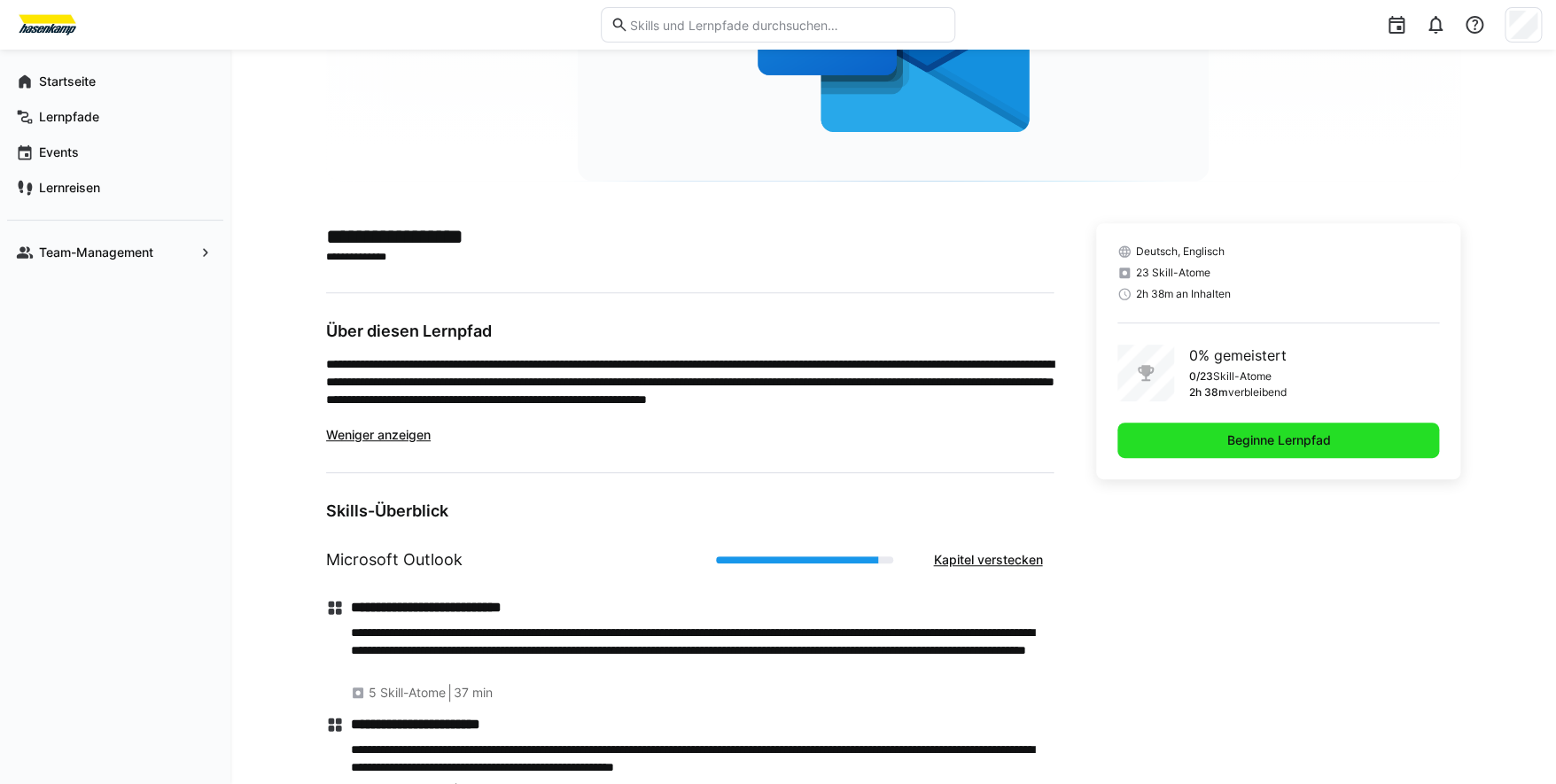
click at [1281, 444] on span "Beginne Lernpfad" at bounding box center [1278, 440] width 109 height 18
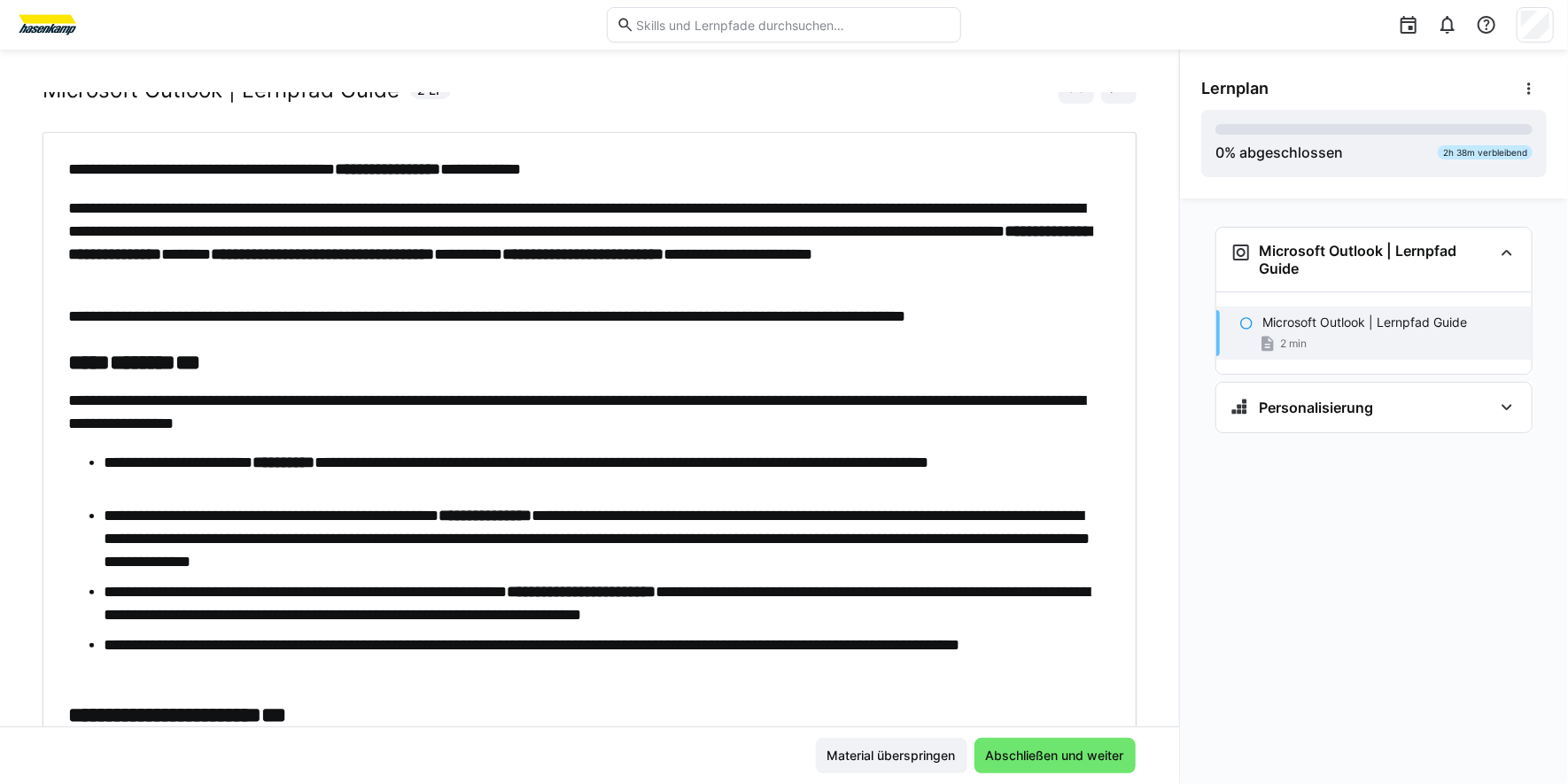
scroll to position [87, 0]
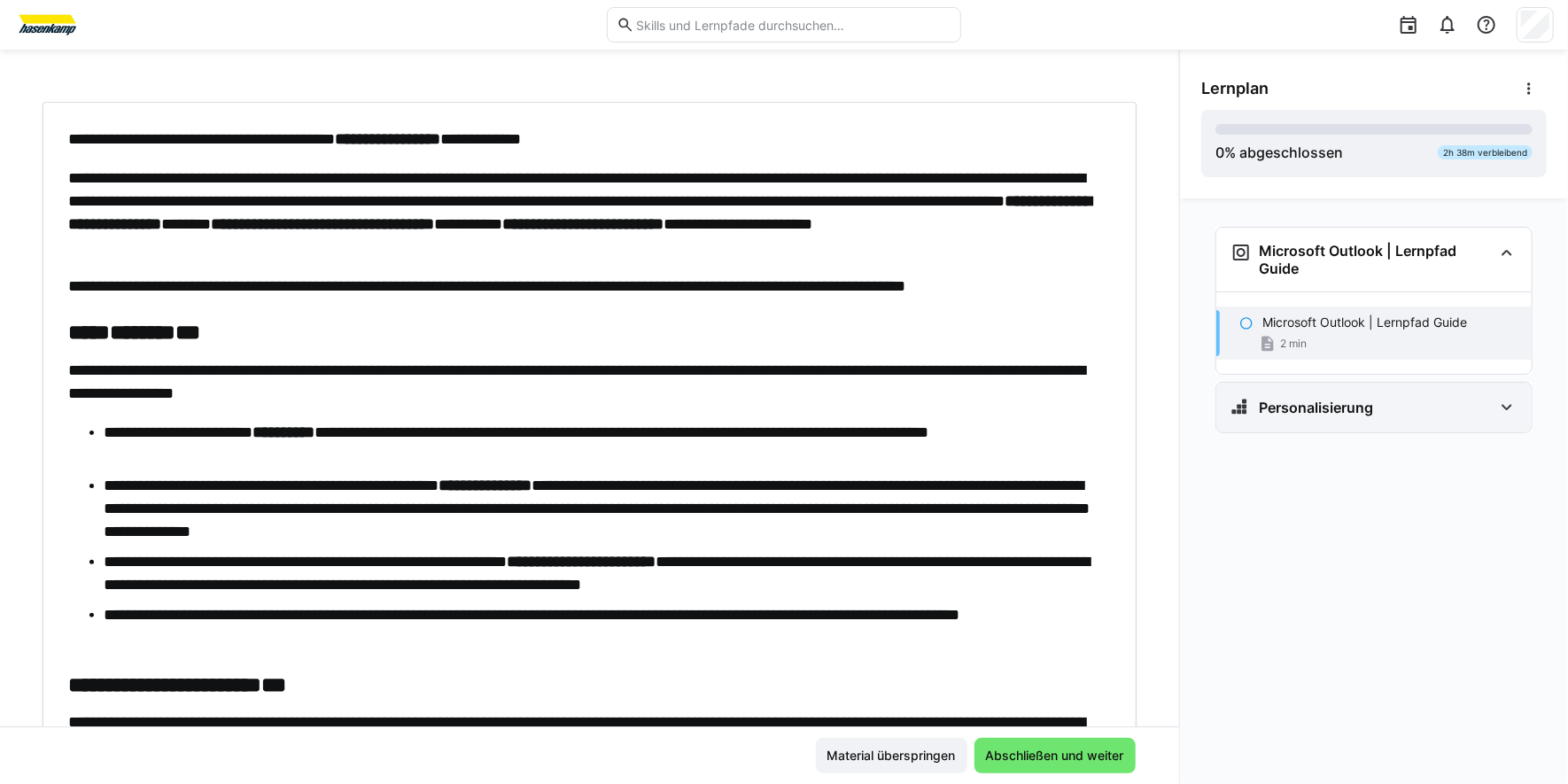
click at [1511, 400] on eds-icon at bounding box center [1507, 407] width 22 height 22
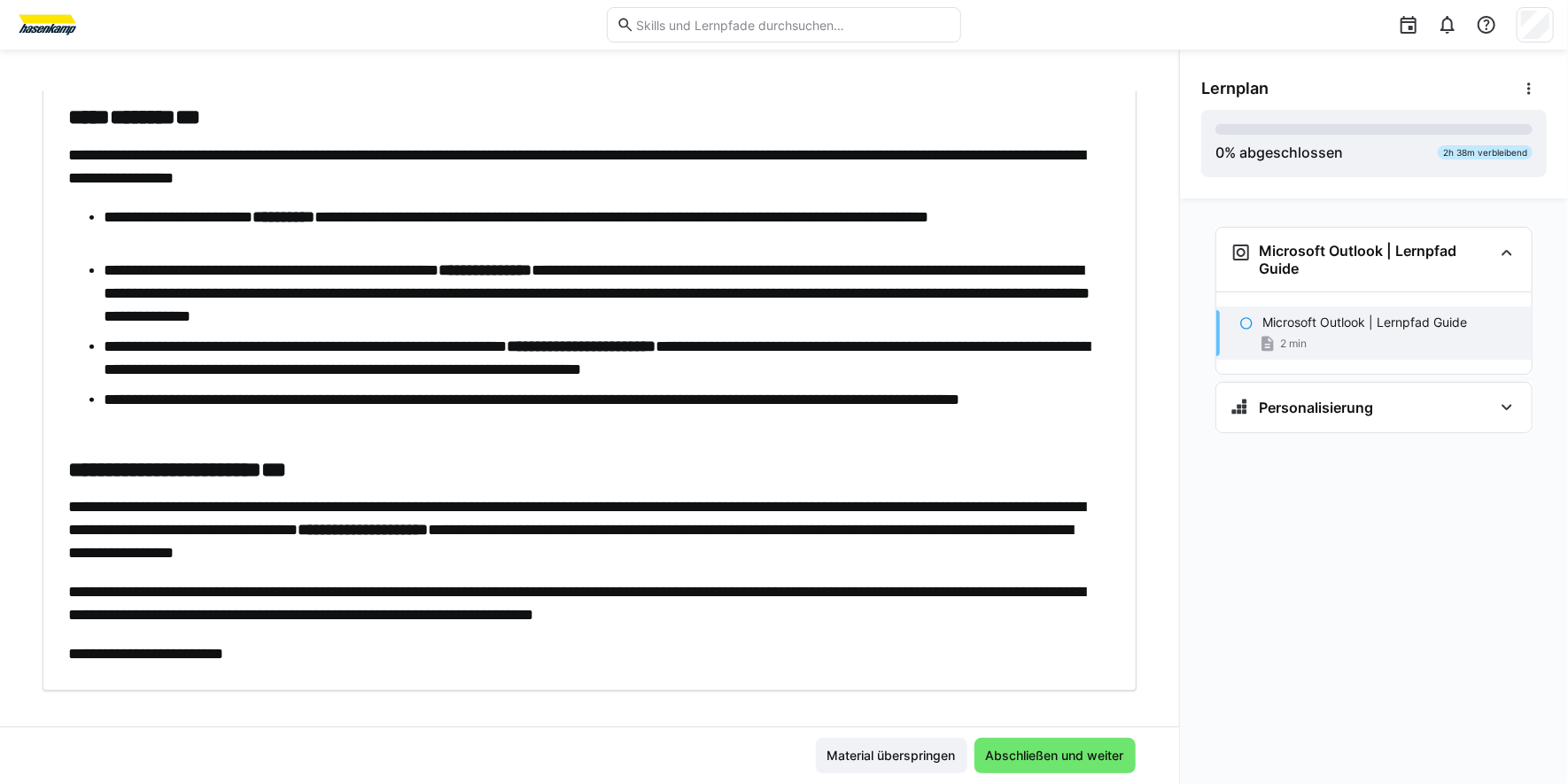
scroll to position [322, 0]
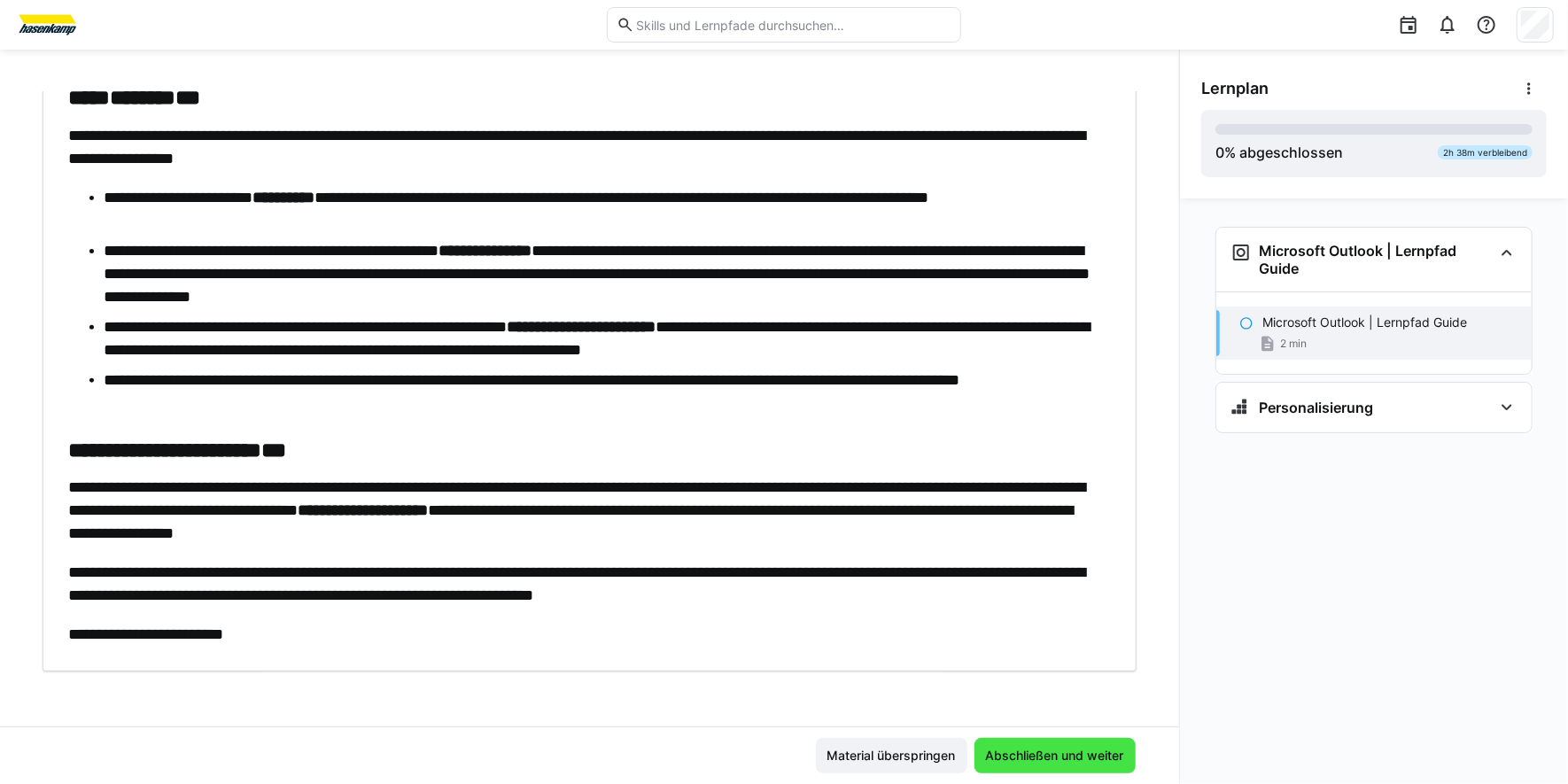
click at [1064, 751] on span "Abschließen und weiter" at bounding box center [1054, 755] width 144 height 18
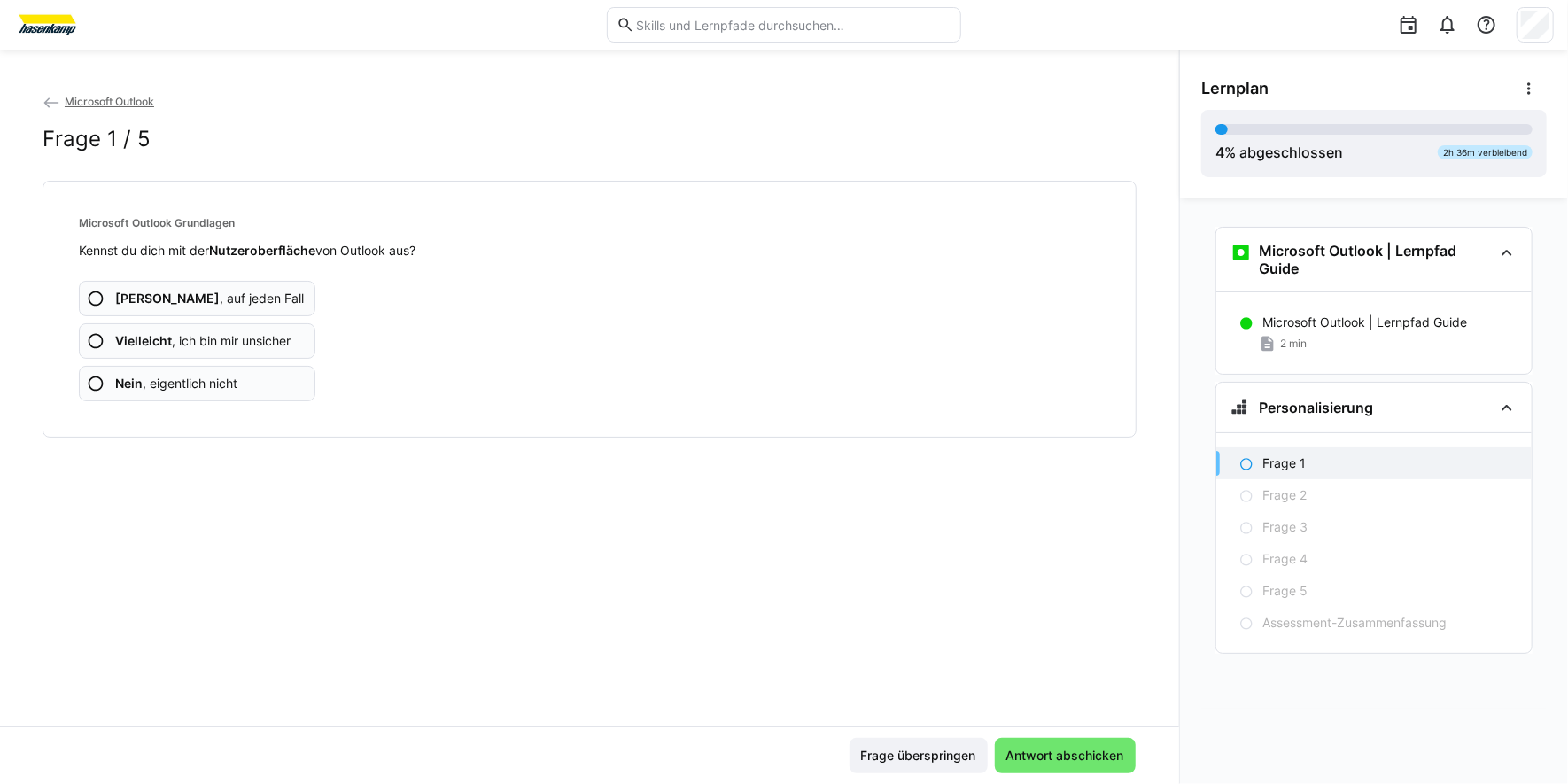
click at [100, 338] on eds-icon at bounding box center [95, 341] width 18 height 18
click at [96, 341] on eds-icon at bounding box center [95, 341] width 18 height 18
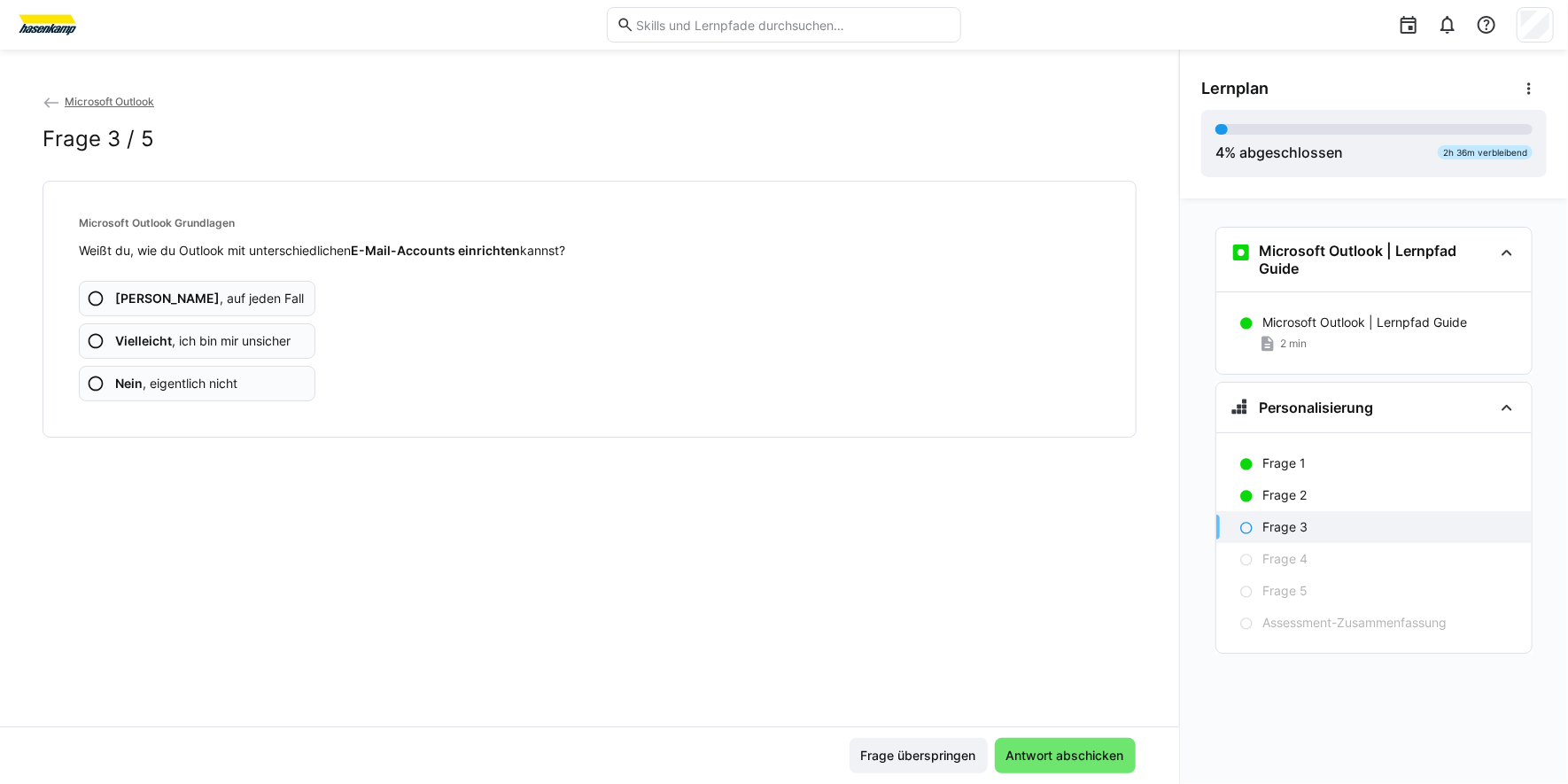
click at [96, 379] on eds-icon at bounding box center [95, 383] width 18 height 18
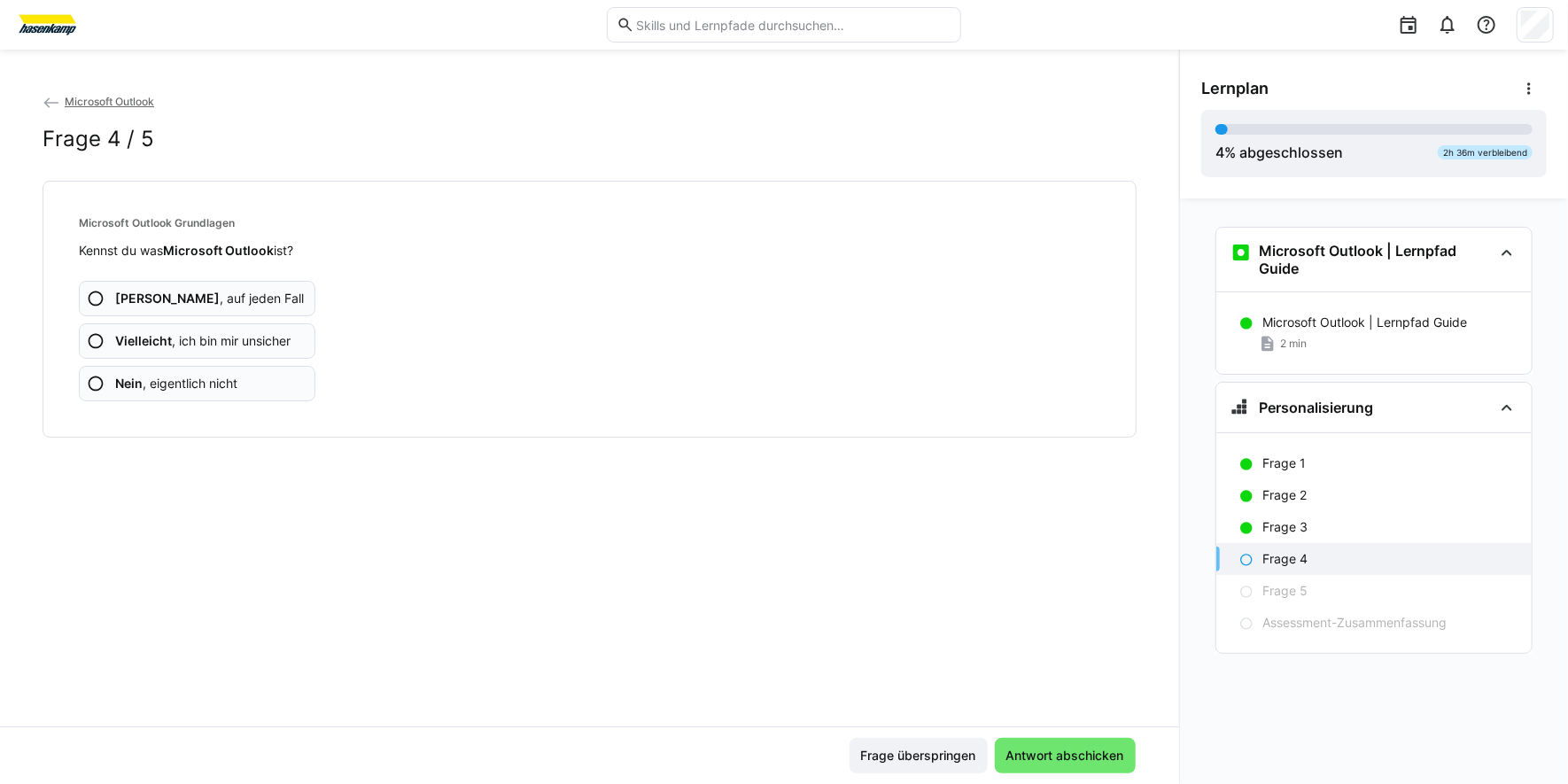
click at [98, 338] on eds-icon at bounding box center [95, 341] width 18 height 18
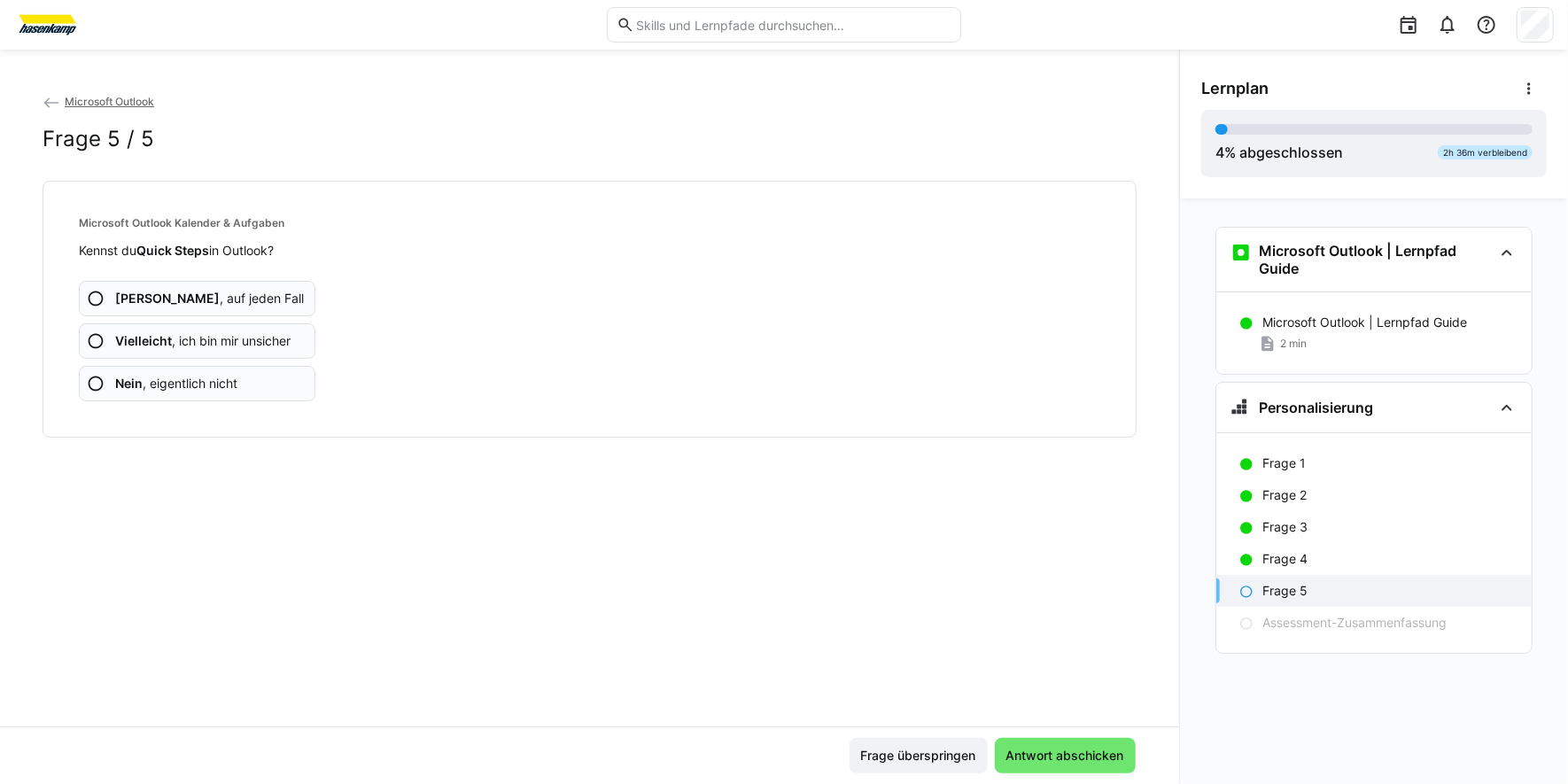
click at [96, 383] on eds-icon at bounding box center [95, 383] width 18 height 18
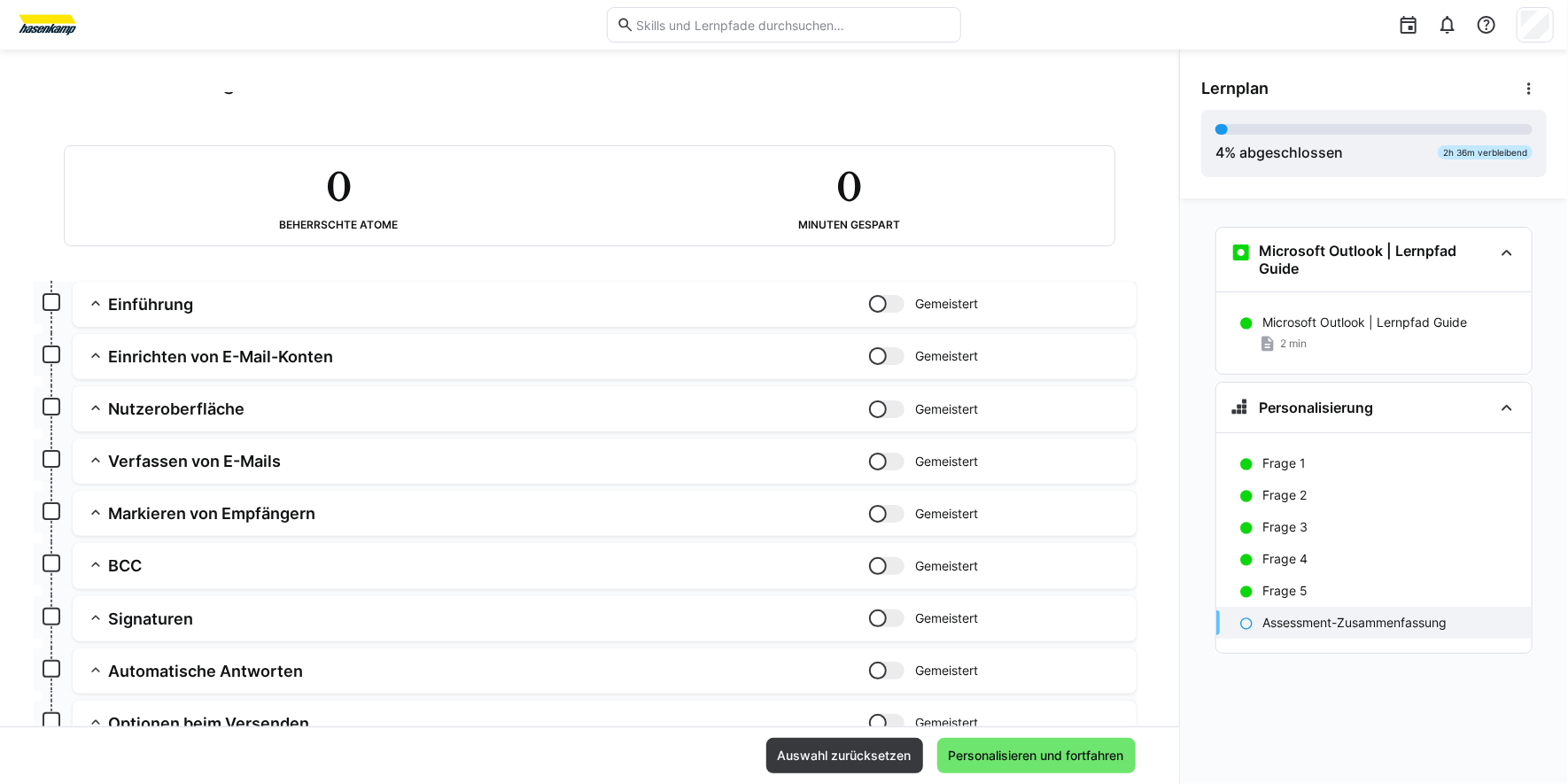
scroll to position [87, 0]
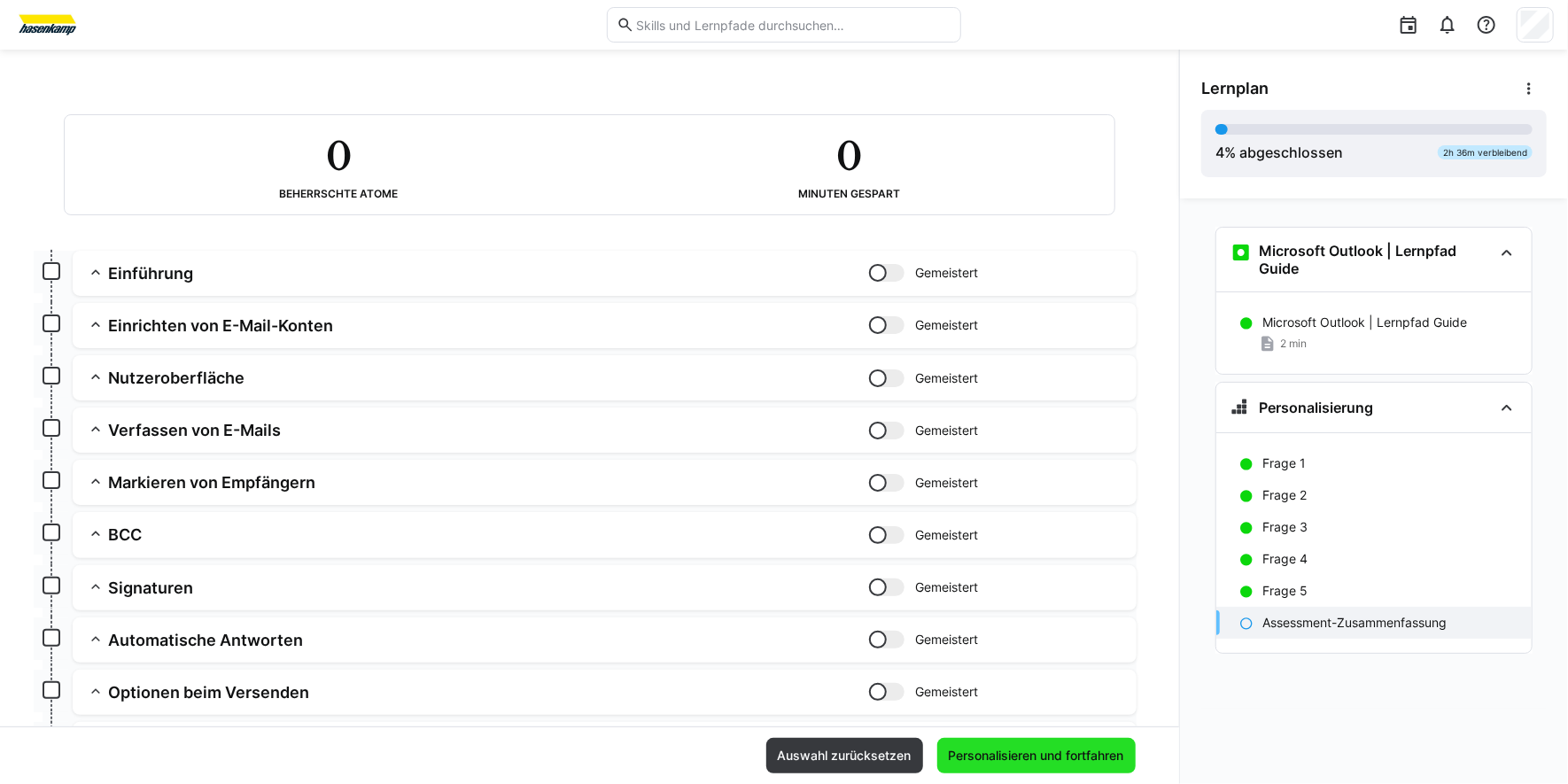
click at [1065, 761] on span "Personalisieren und fortfahren" at bounding box center [1037, 755] width 180 height 18
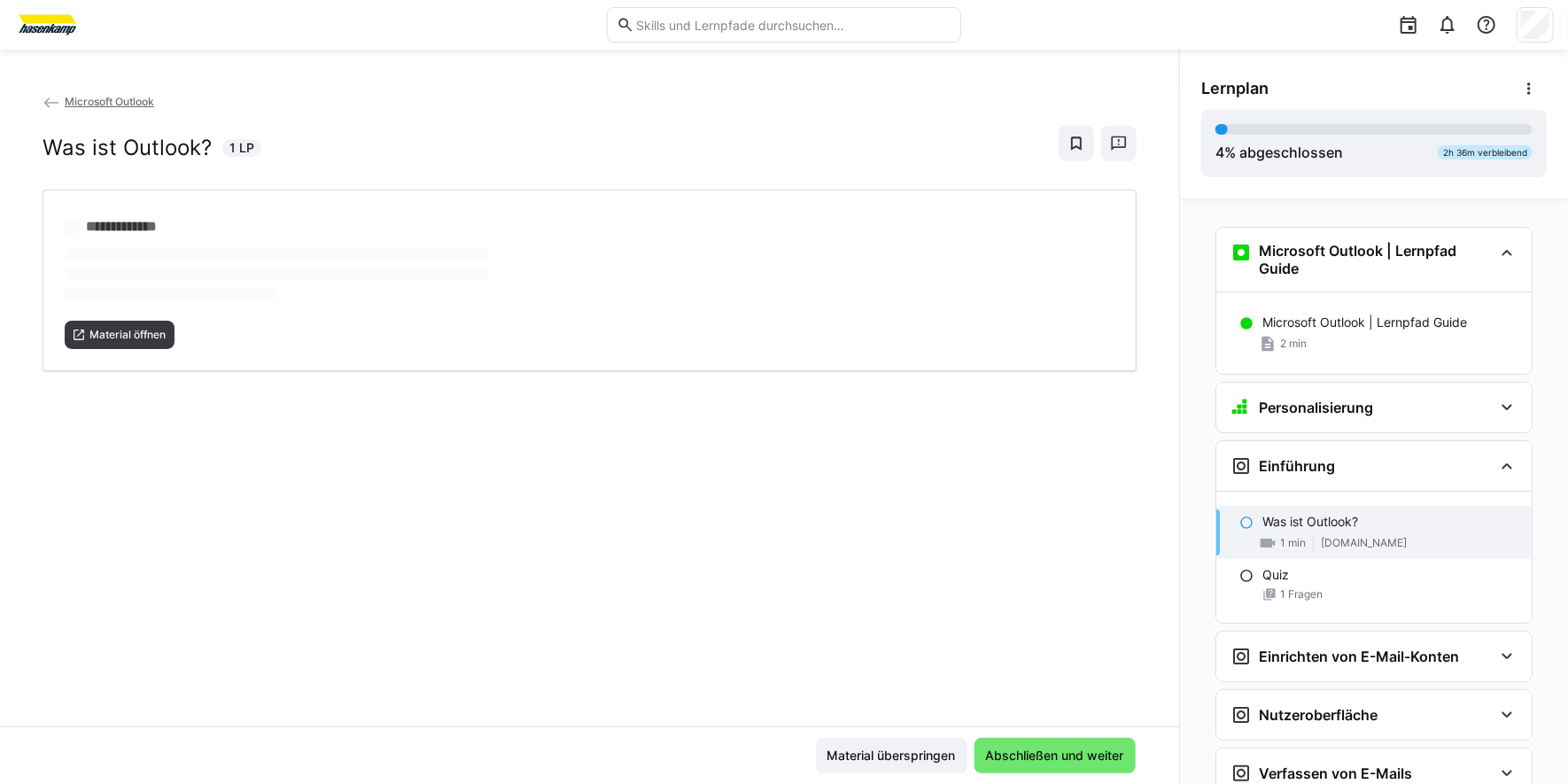
scroll to position [241, 0]
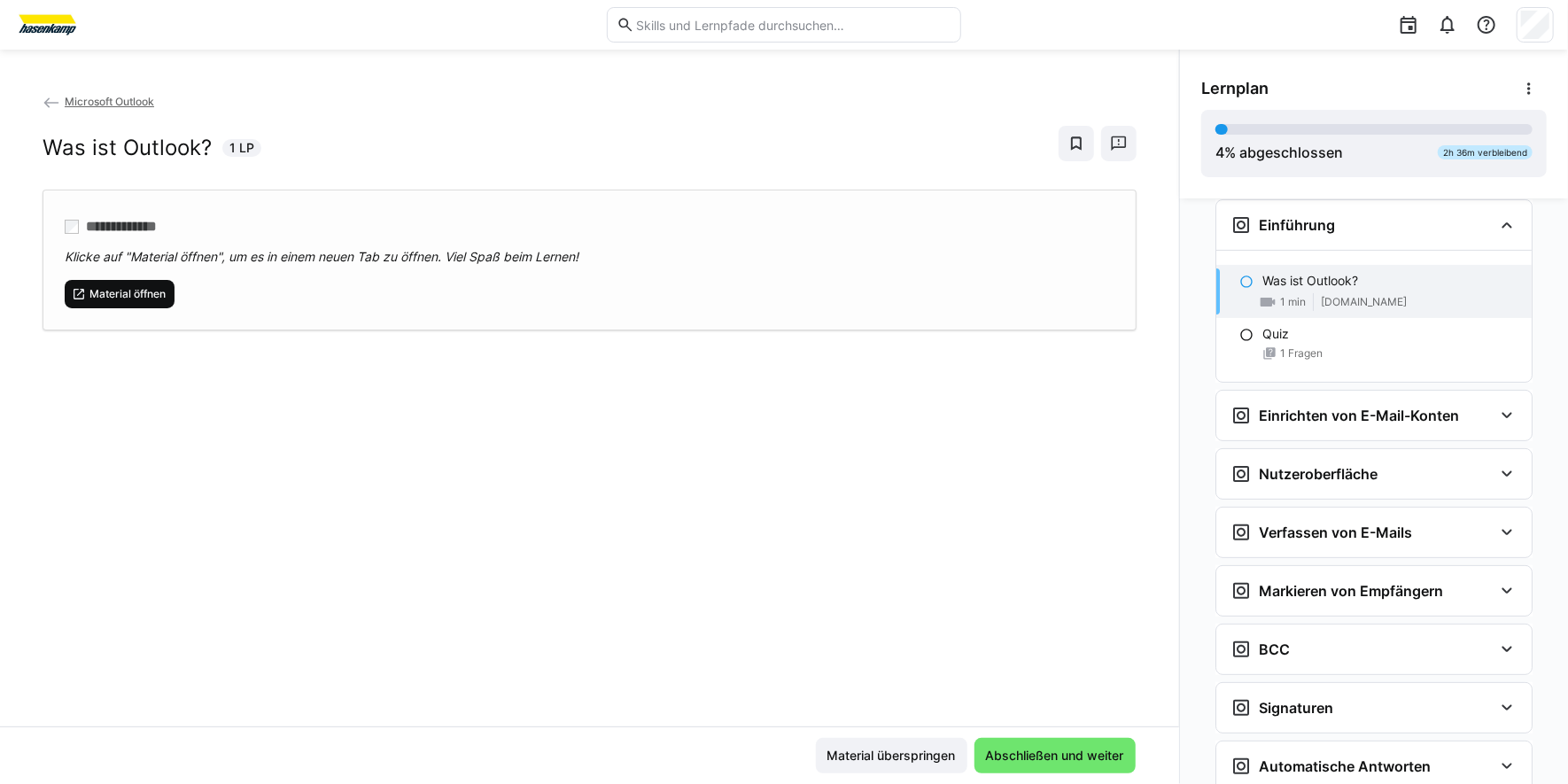
click at [144, 290] on span "Material öffnen" at bounding box center [127, 294] width 80 height 14
click at [132, 287] on span "Material öffnen" at bounding box center [127, 294] width 80 height 14
click at [1270, 360] on div "Quiz 1 Fragen" at bounding box center [1375, 343] width 315 height 50
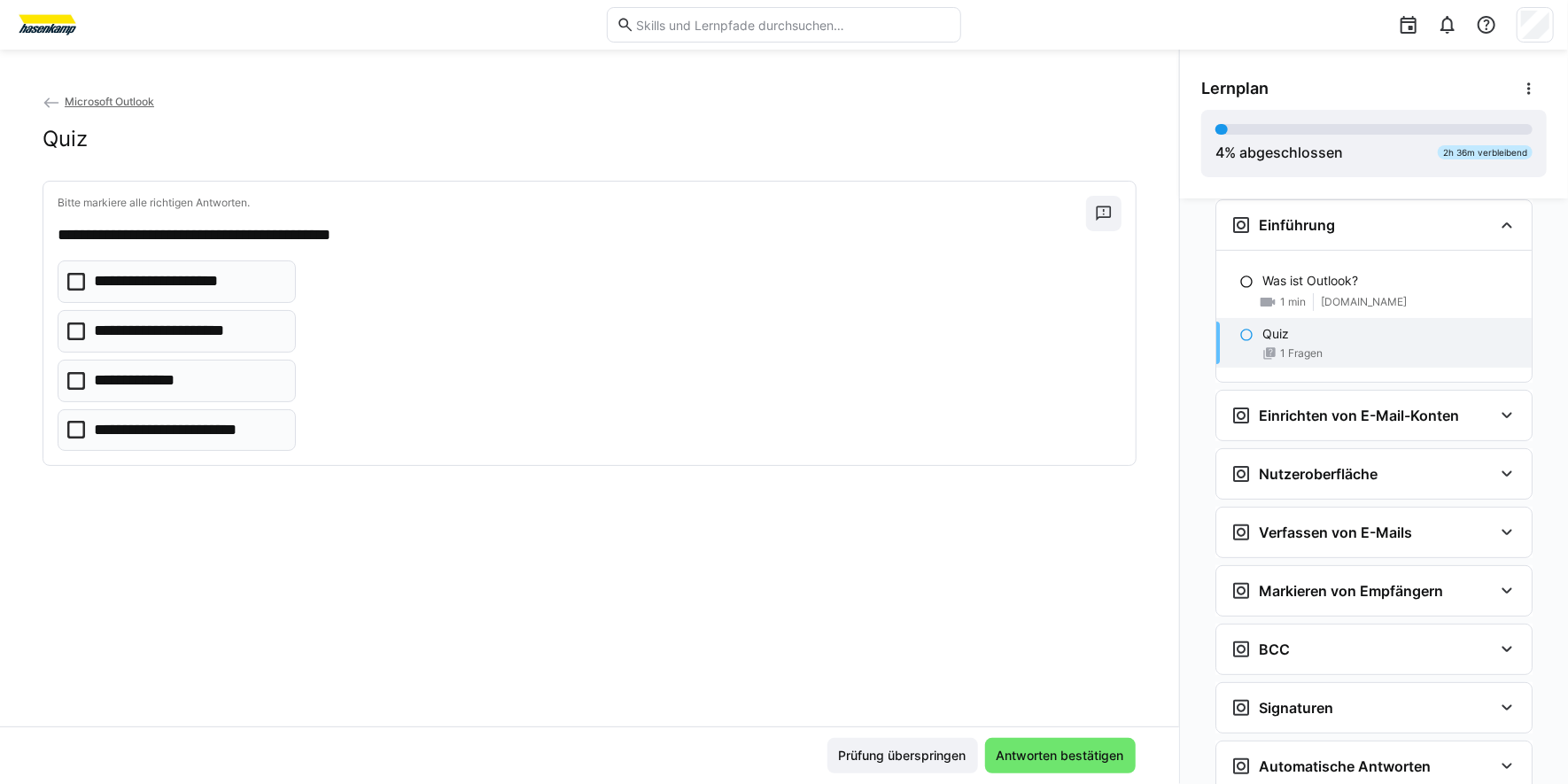
click at [76, 279] on icon at bounding box center [76, 282] width 18 height 18
click at [74, 326] on icon at bounding box center [76, 331] width 18 height 18
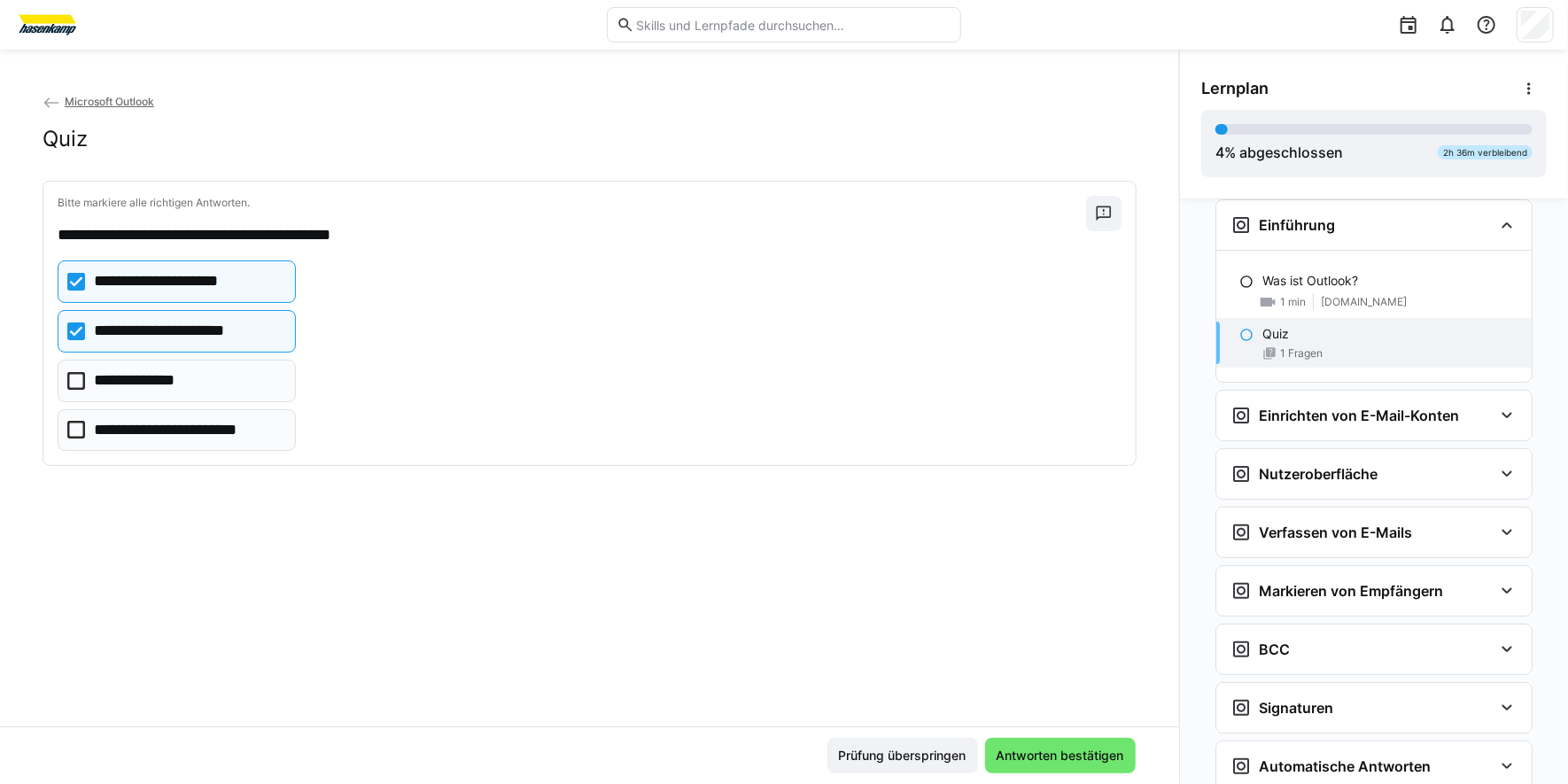
click at [74, 384] on icon at bounding box center [76, 380] width 18 height 18
click at [1038, 750] on span "Antworten bestätigen" at bounding box center [1061, 755] width 133 height 18
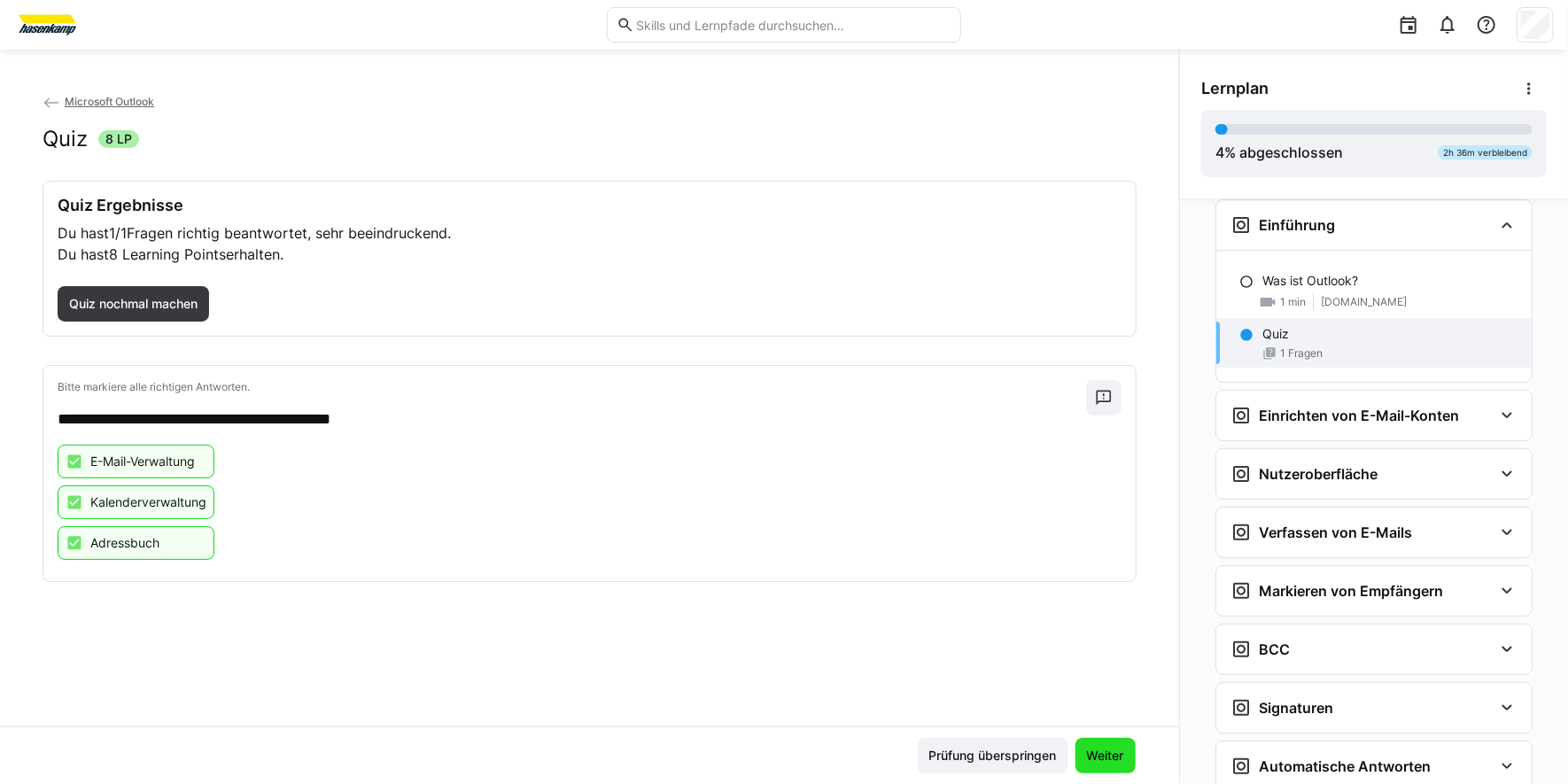
click at [1092, 752] on span "Weiter" at bounding box center [1105, 755] width 42 height 18
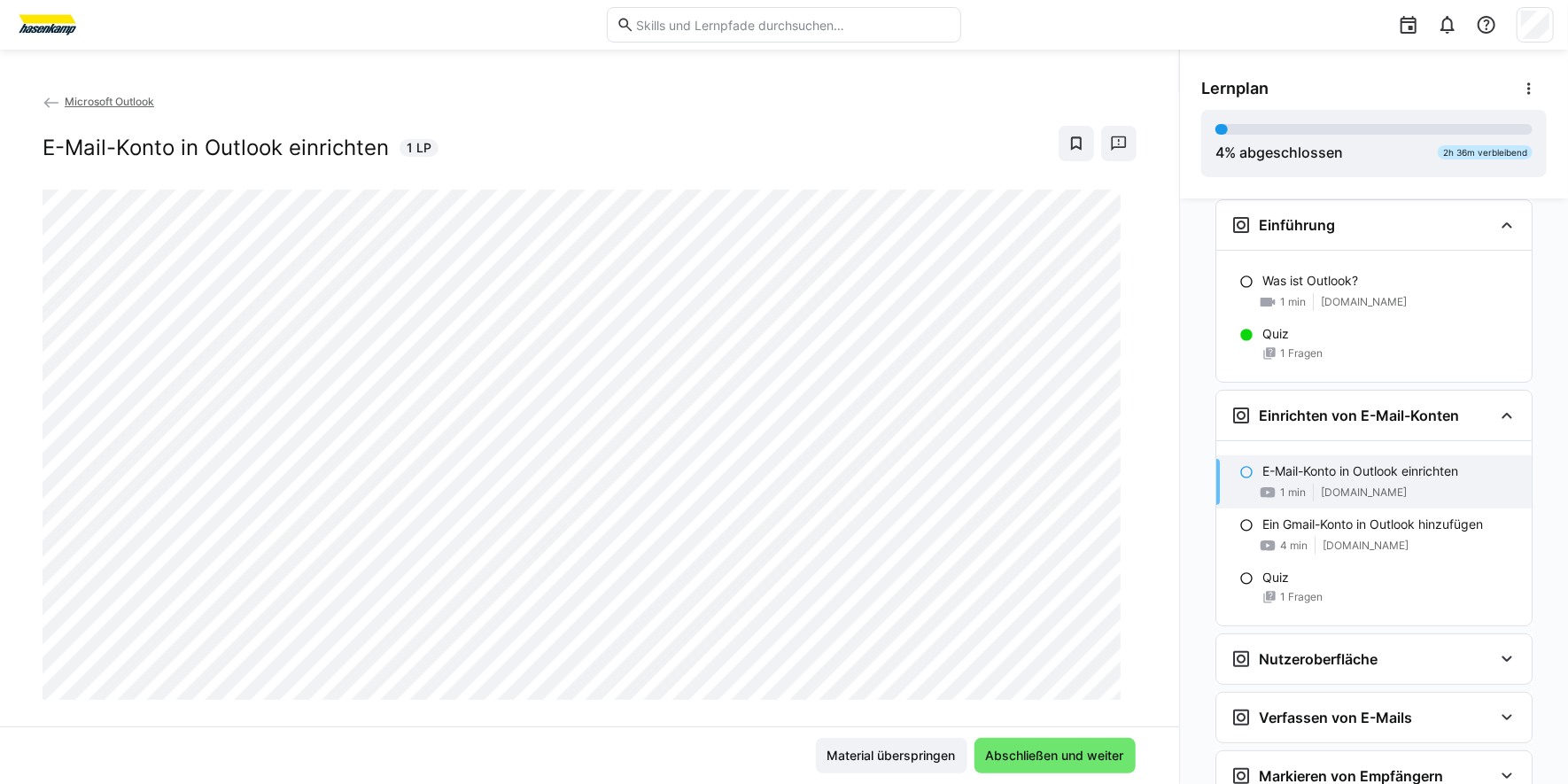
scroll to position [432, 0]
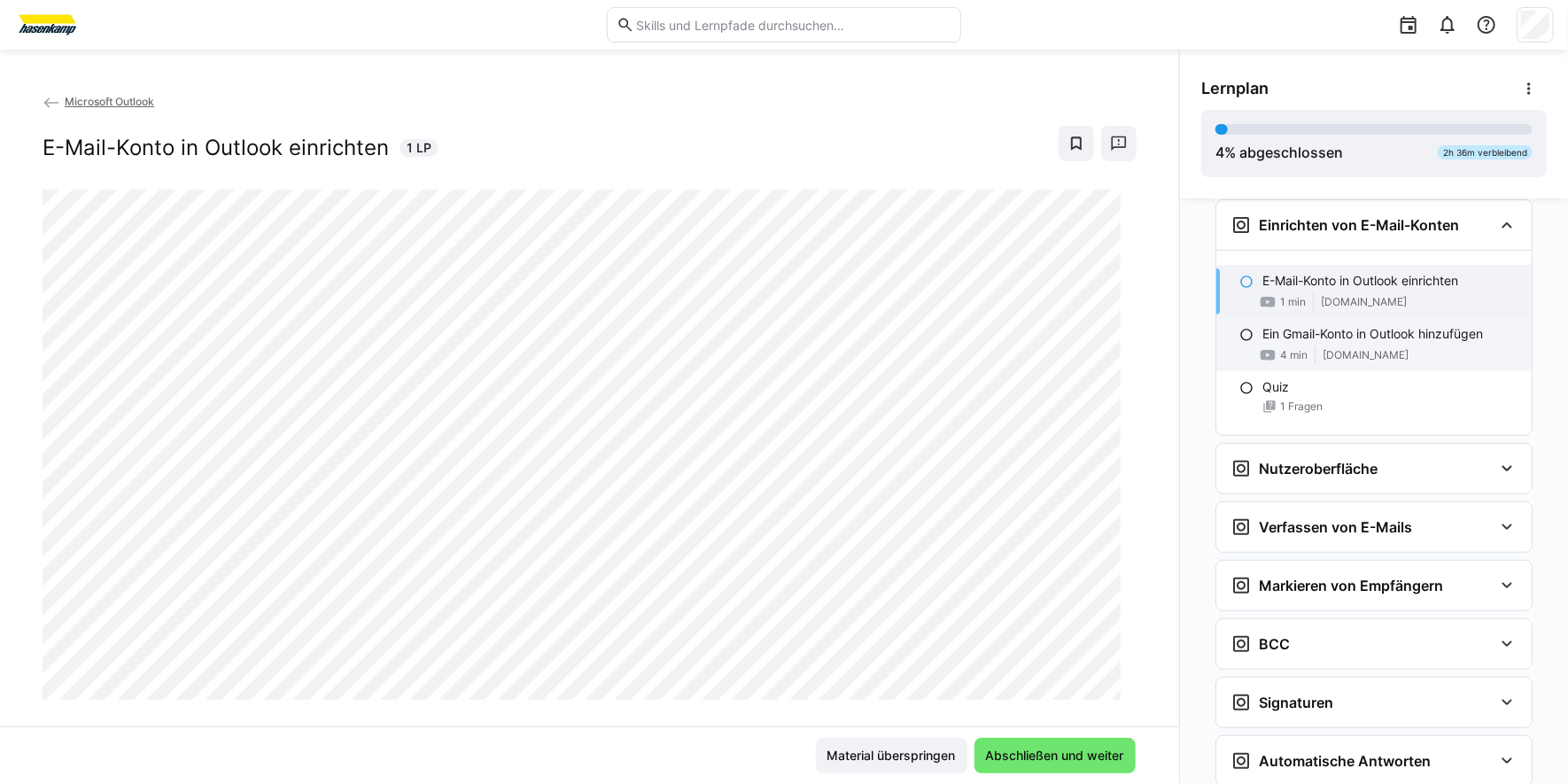
click at [1316, 337] on p "Ein Gmail-Konto in Outlook hinzufügen" at bounding box center [1373, 333] width 221 height 18
